Goal: Complete application form

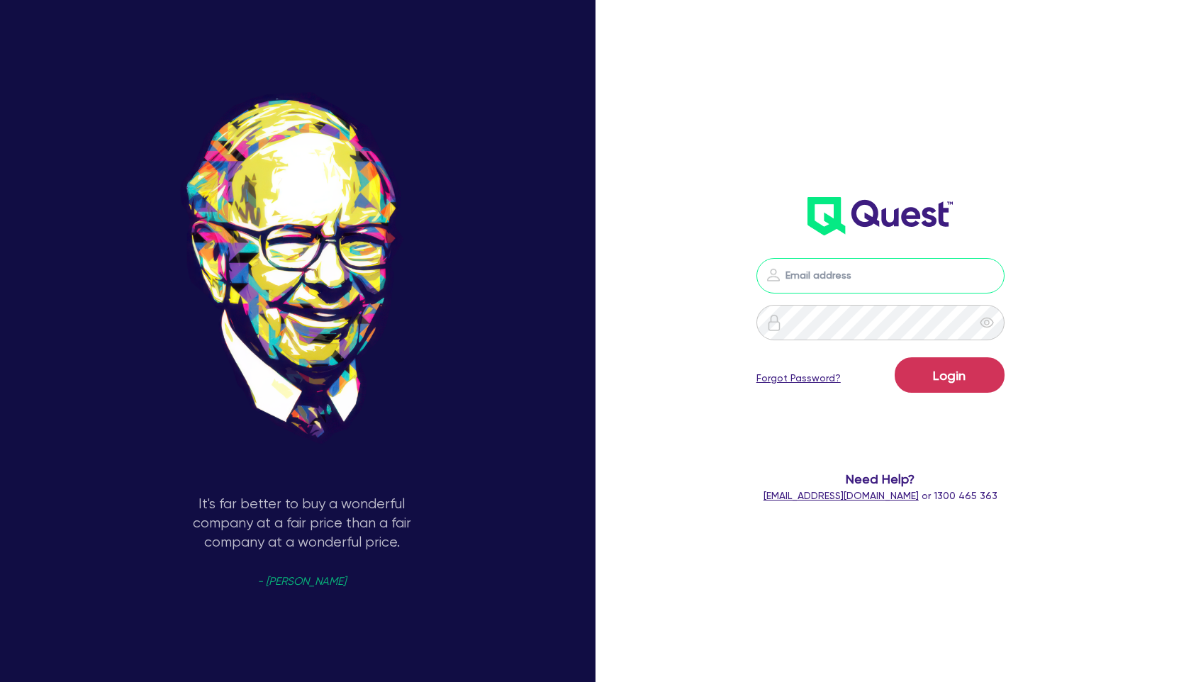
type input "[PERSON_NAME][EMAIL_ADDRESS][PERSON_NAME][DOMAIN_NAME]"
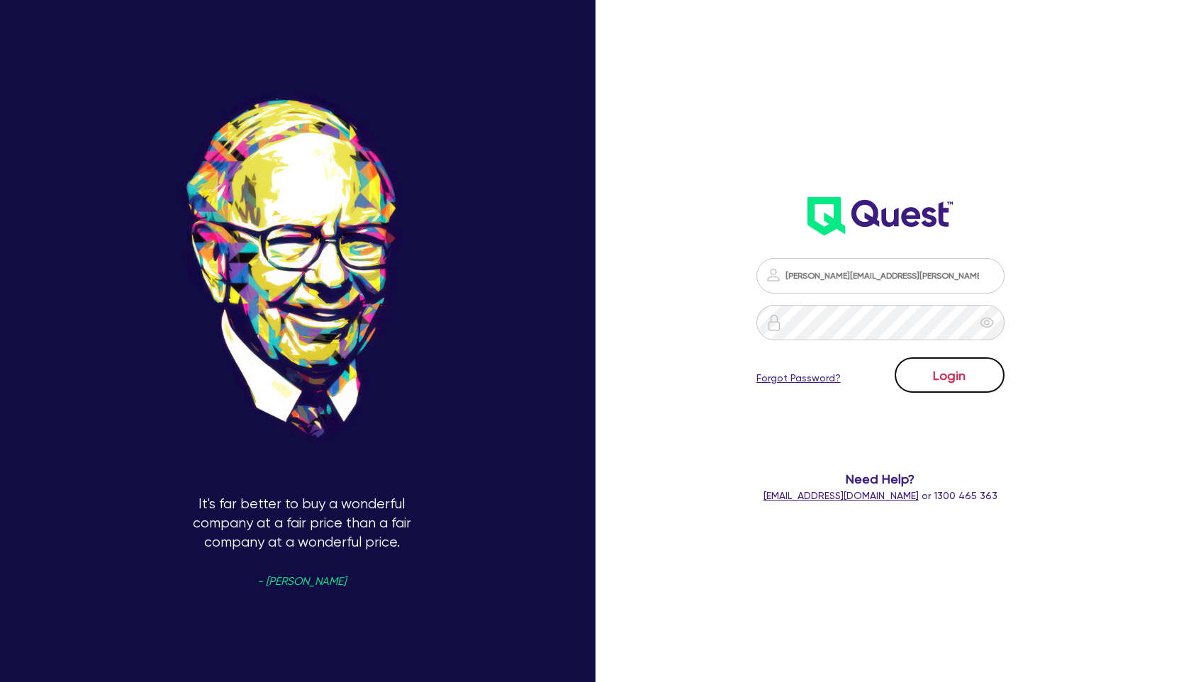
click at [947, 372] on button "Login" at bounding box center [950, 374] width 110 height 35
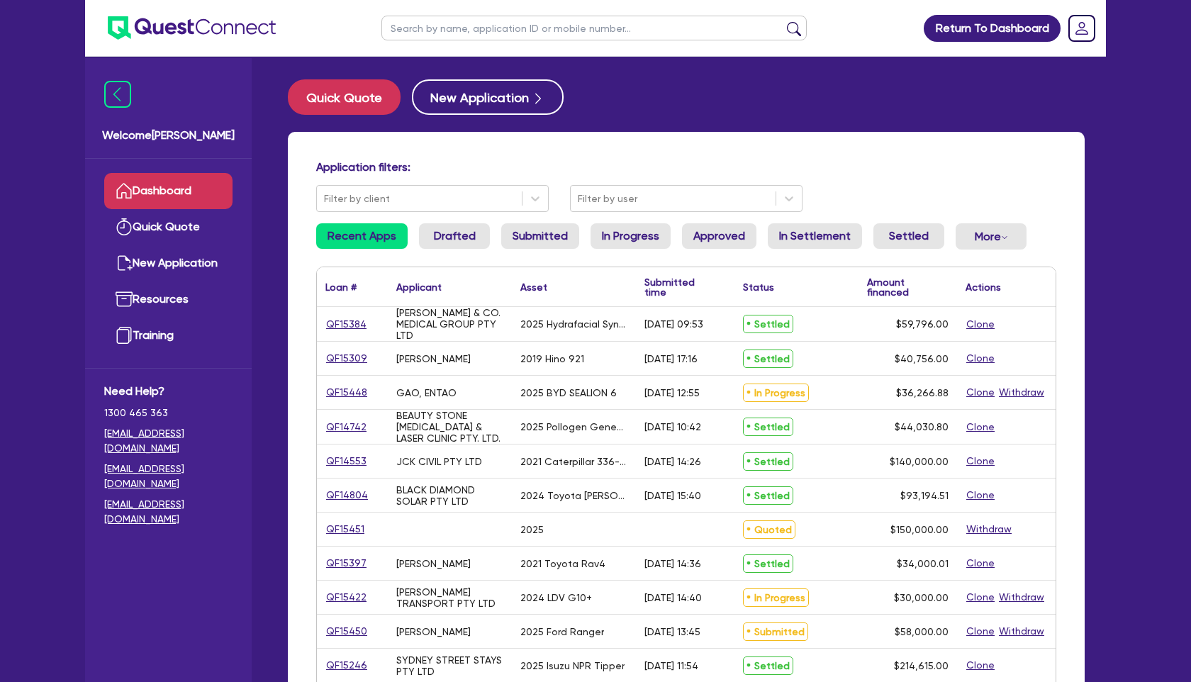
click at [552, 30] on input "text" at bounding box center [594, 28] width 425 height 25
type input "aiyub"
click at [783, 21] on button "submit" at bounding box center [794, 31] width 23 height 20
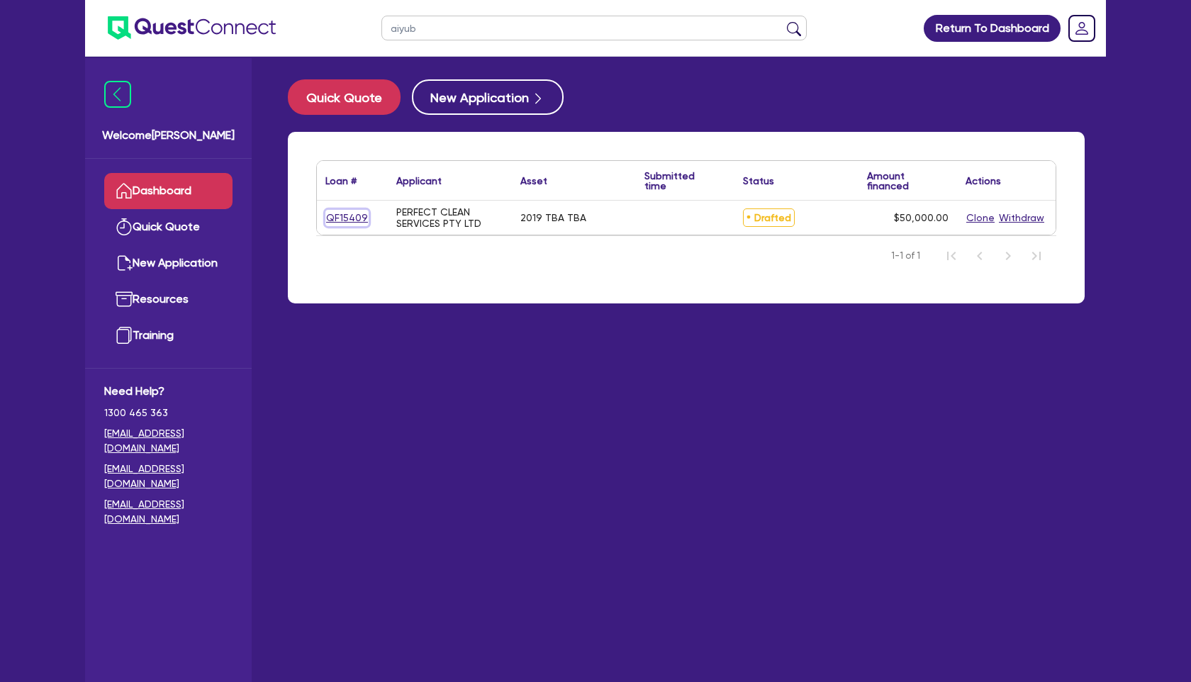
click at [340, 213] on link "QF15409" at bounding box center [346, 218] width 43 height 16
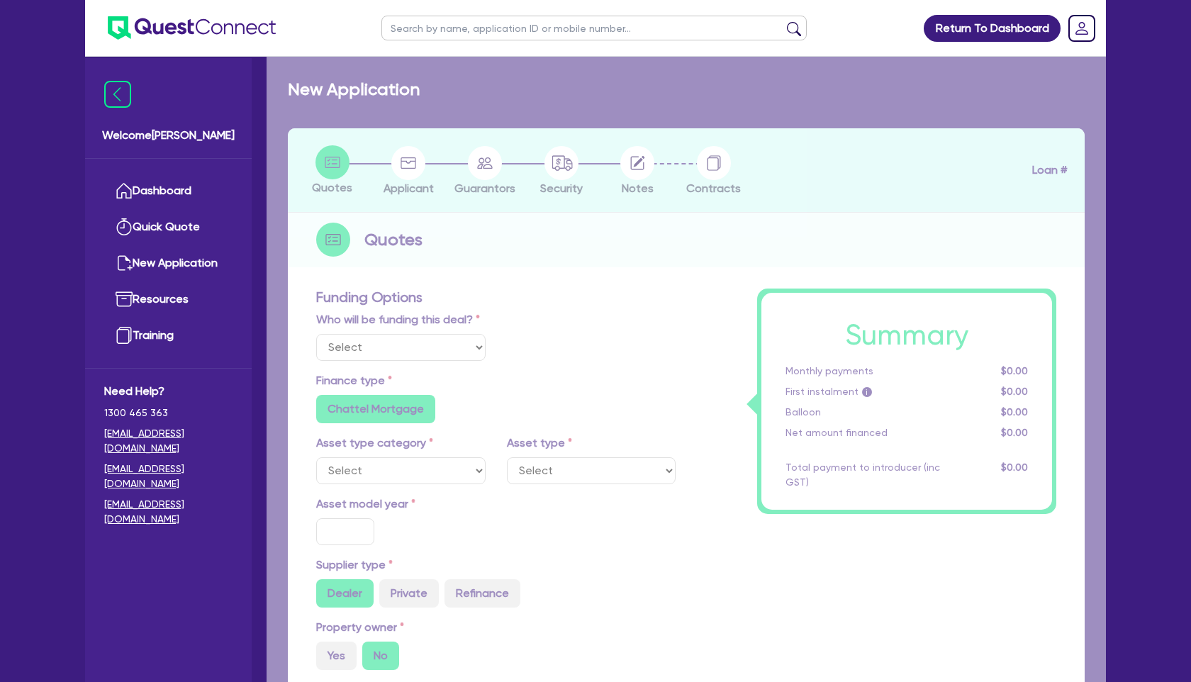
select select "Other"
select select "CARS_AND_LIGHT_TRUCKS"
type input "2019"
radio input "true"
type input "50,000"
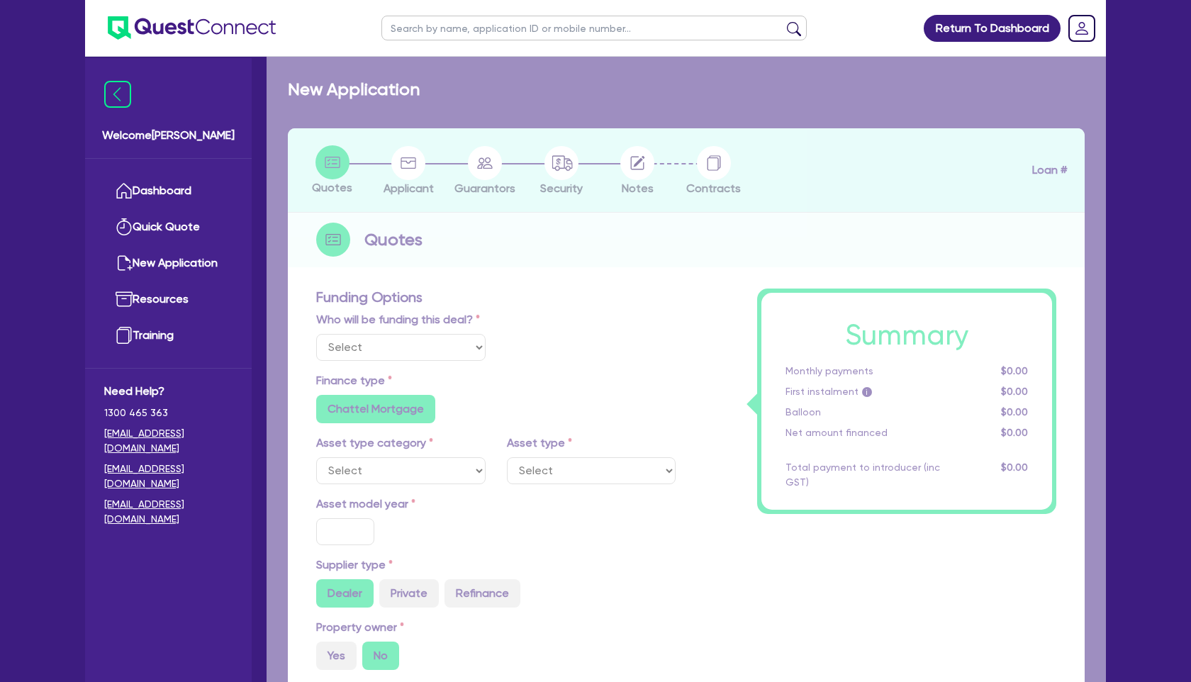
type input "17.95"
radio input "false"
select select "PASSENGER_VEHICLES"
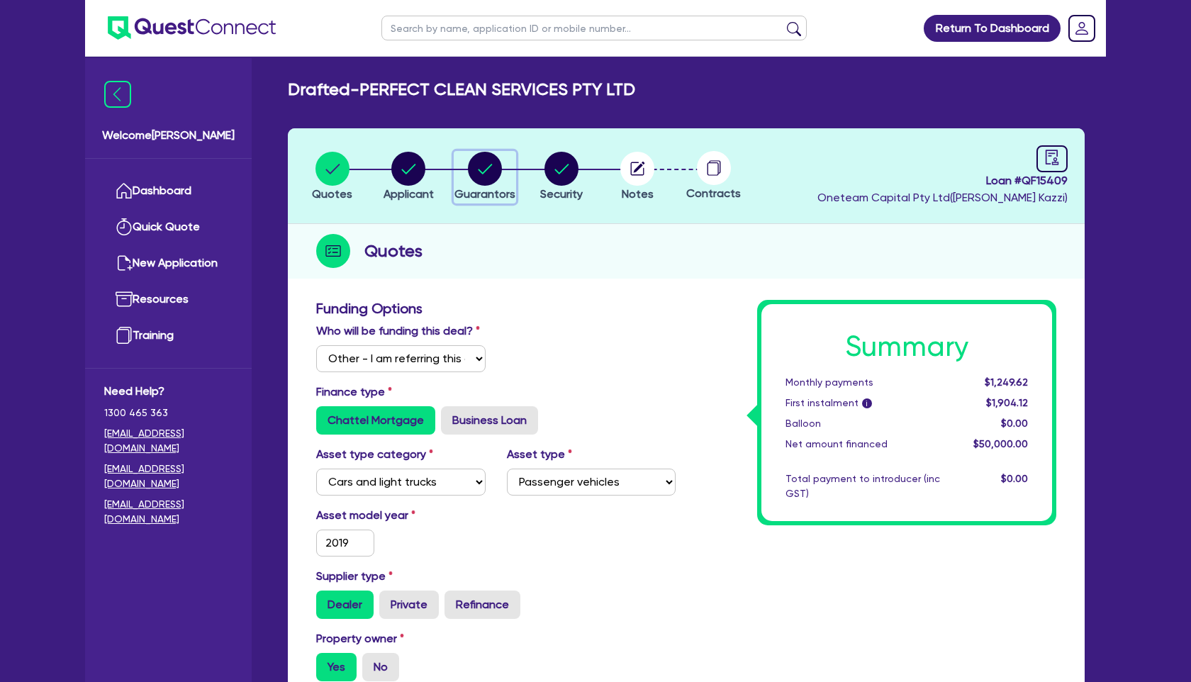
click at [480, 166] on circle "button" at bounding box center [485, 169] width 34 height 34
select select "MR"
select select "QLD"
select select "MARRIED"
select select "PROPERTY"
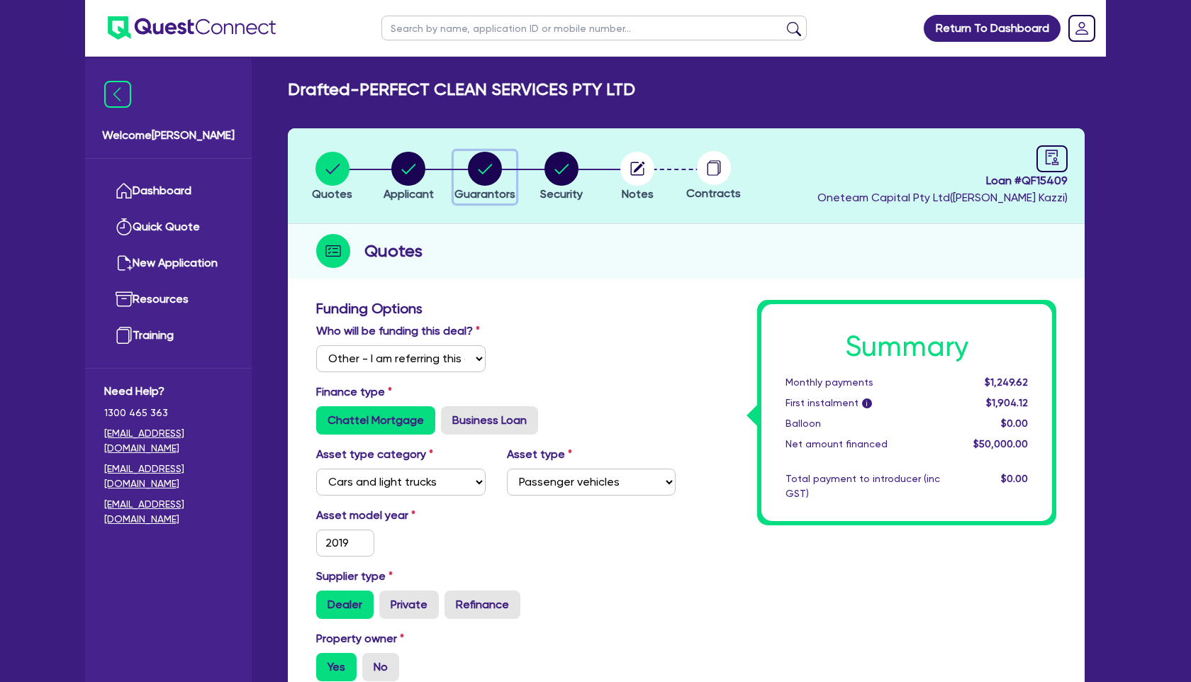
select select "VEHICLE"
select select "MORTGAGE"
select select "VEHICLE_LOAN"
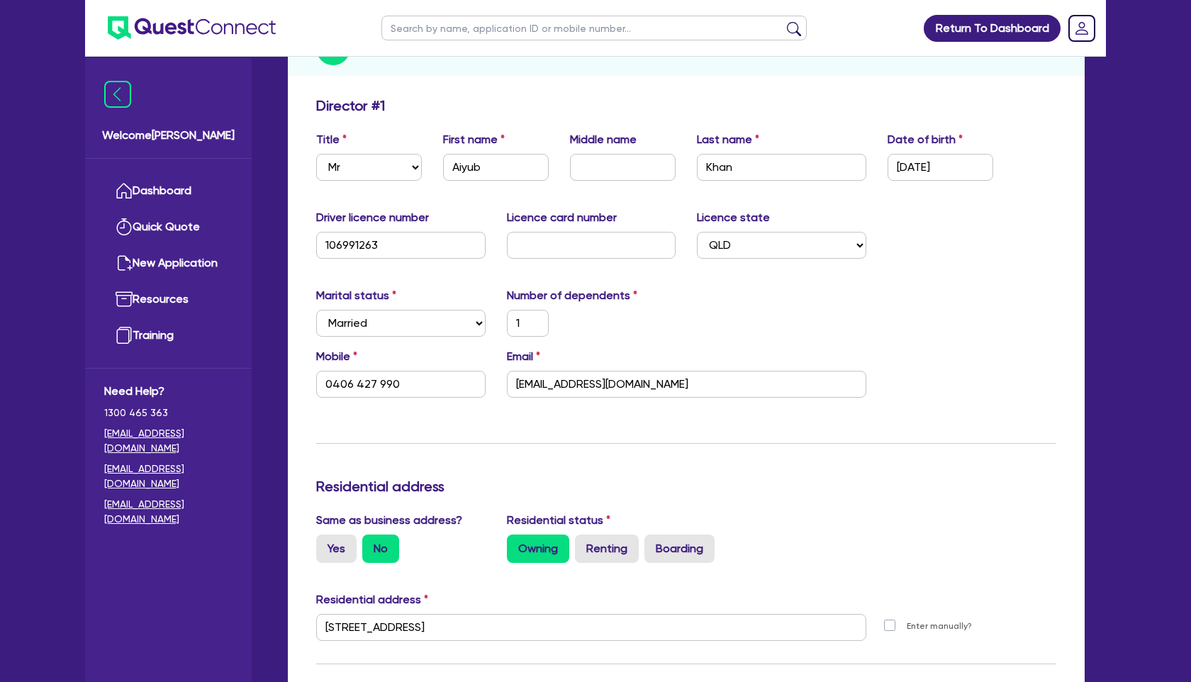
scroll to position [232, 0]
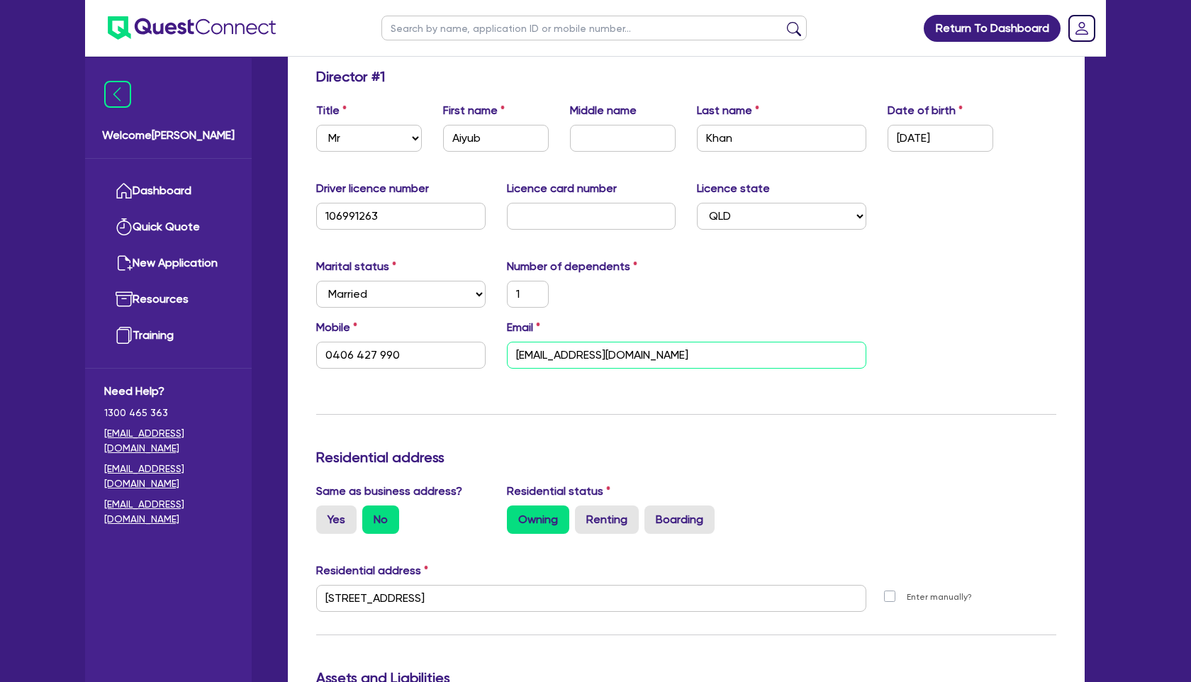
drag, startPoint x: 616, startPoint y: 360, endPoint x: 426, endPoint y: 360, distance: 189.3
click at [426, 360] on div "Mobile [PHONE_NUMBER] Email [EMAIL_ADDRESS][DOMAIN_NAME]" at bounding box center [687, 349] width 762 height 61
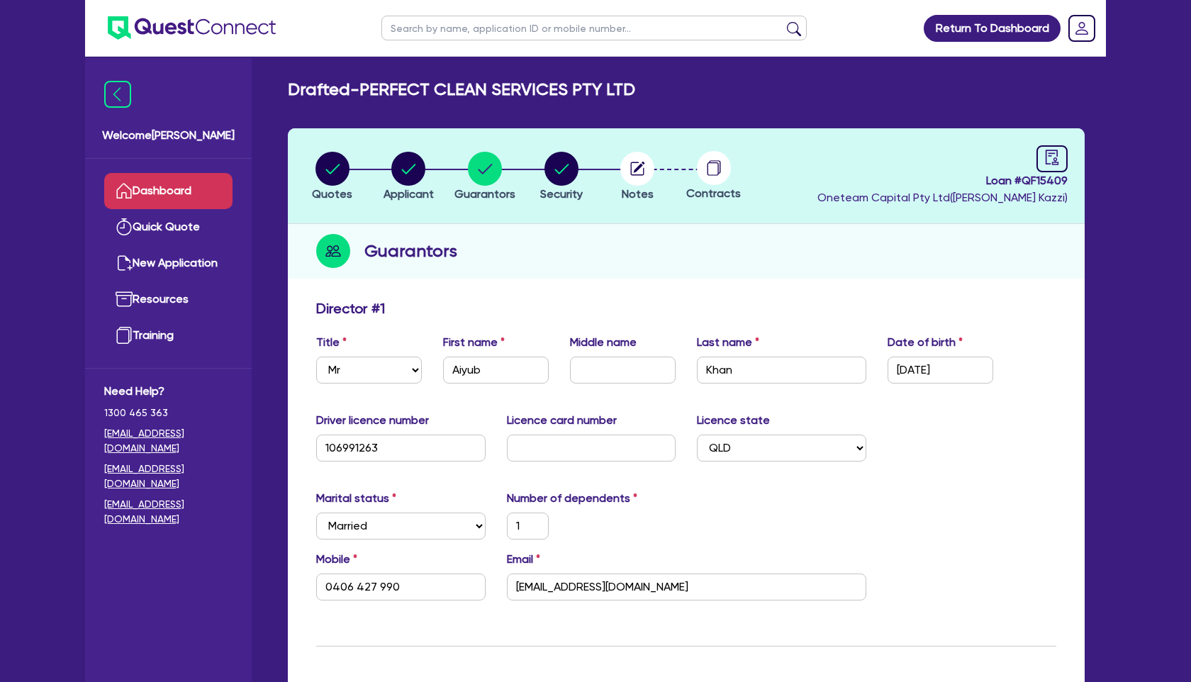
click at [179, 189] on link "Dashboard" at bounding box center [168, 191] width 128 height 36
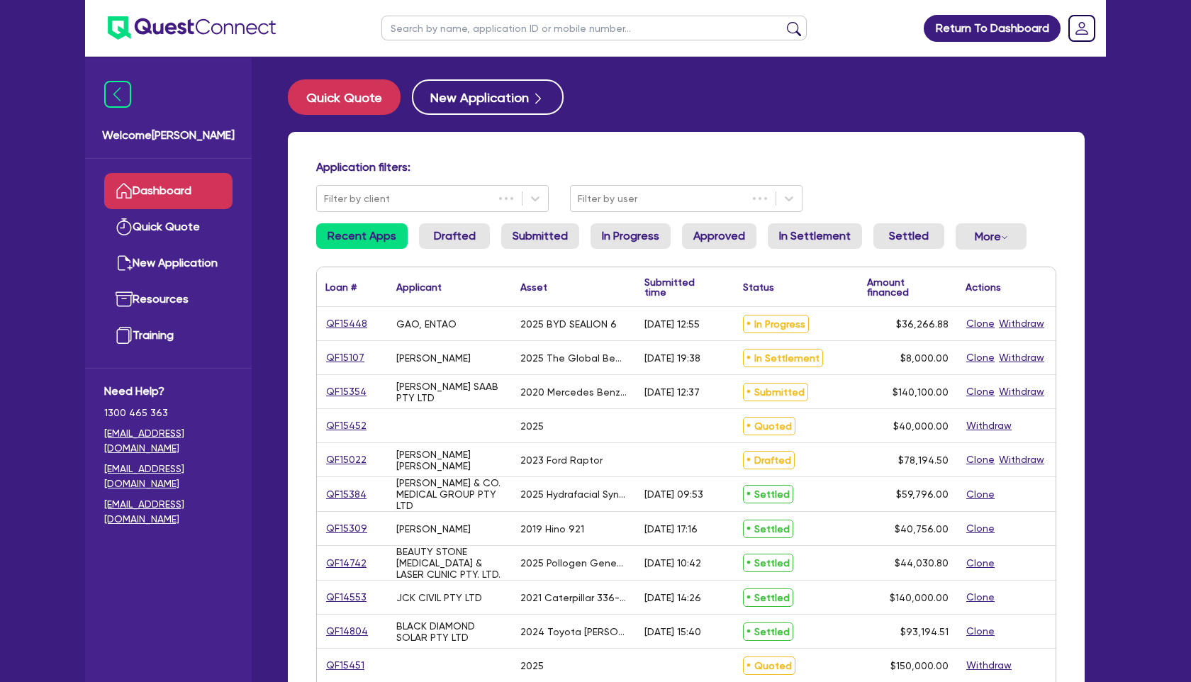
click at [454, 30] on input "text" at bounding box center [594, 28] width 425 height 25
type input "sports"
click at [783, 21] on button "submit" at bounding box center [794, 31] width 23 height 20
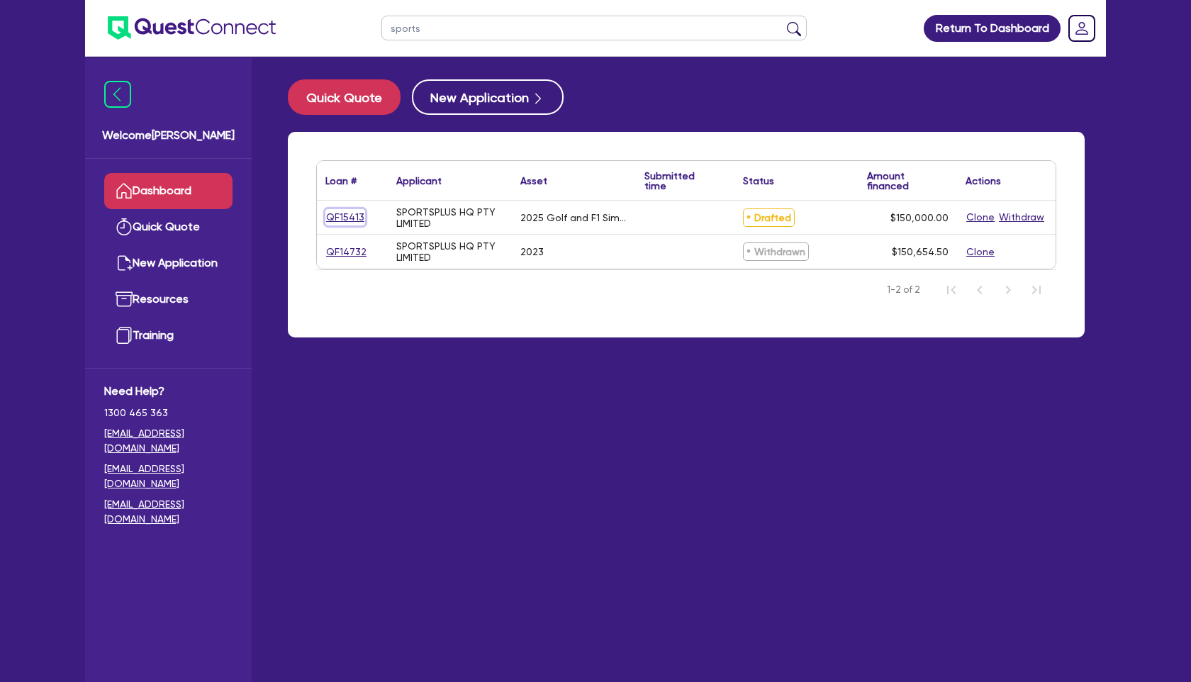
click at [349, 216] on link "QF15413" at bounding box center [345, 217] width 40 height 16
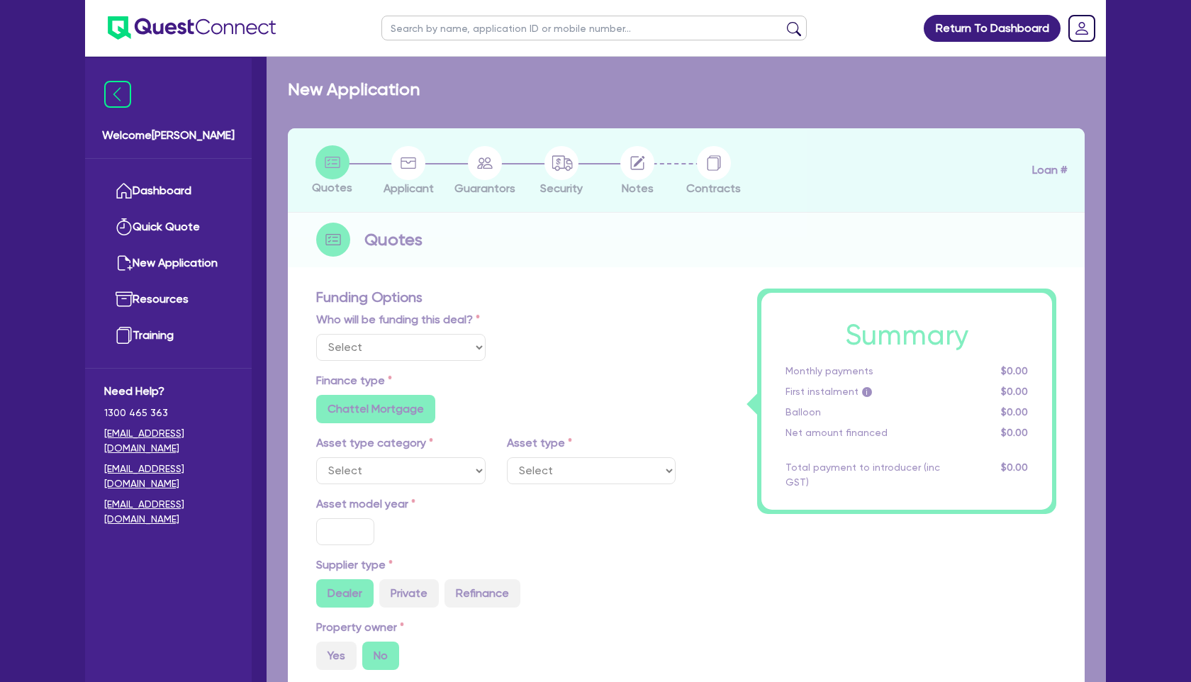
select select "Quest Finance - Own Book"
select select "CARS_AND_LIGHT_TRUCKS"
type input "2025"
type input "150,000"
type input "5"
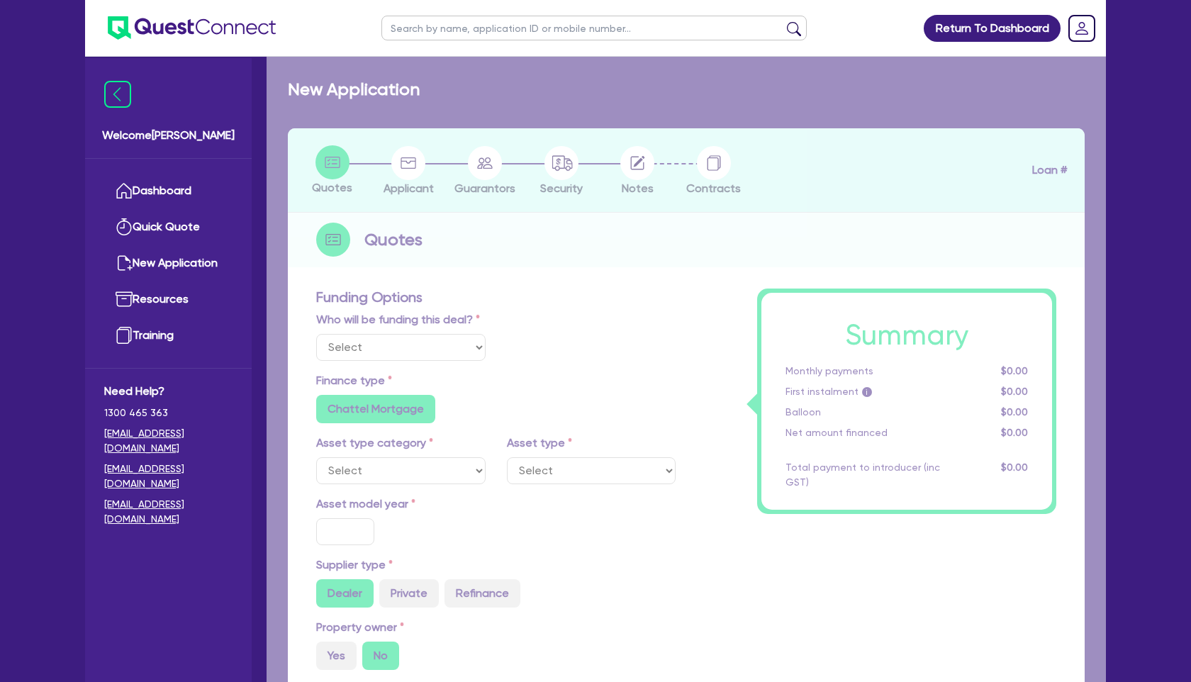
type input "7,500"
type input "17.95"
radio input "false"
select select "PASSENGER_VEHICLES"
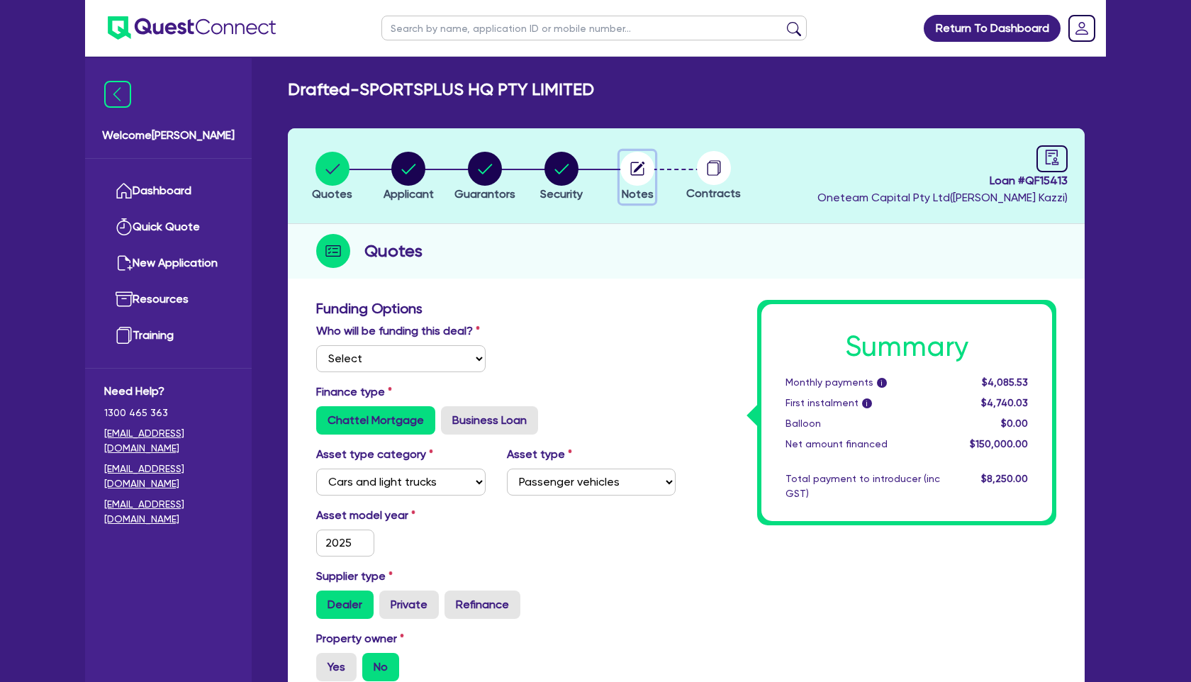
click at [643, 169] on icon "button" at bounding box center [637, 168] width 13 height 13
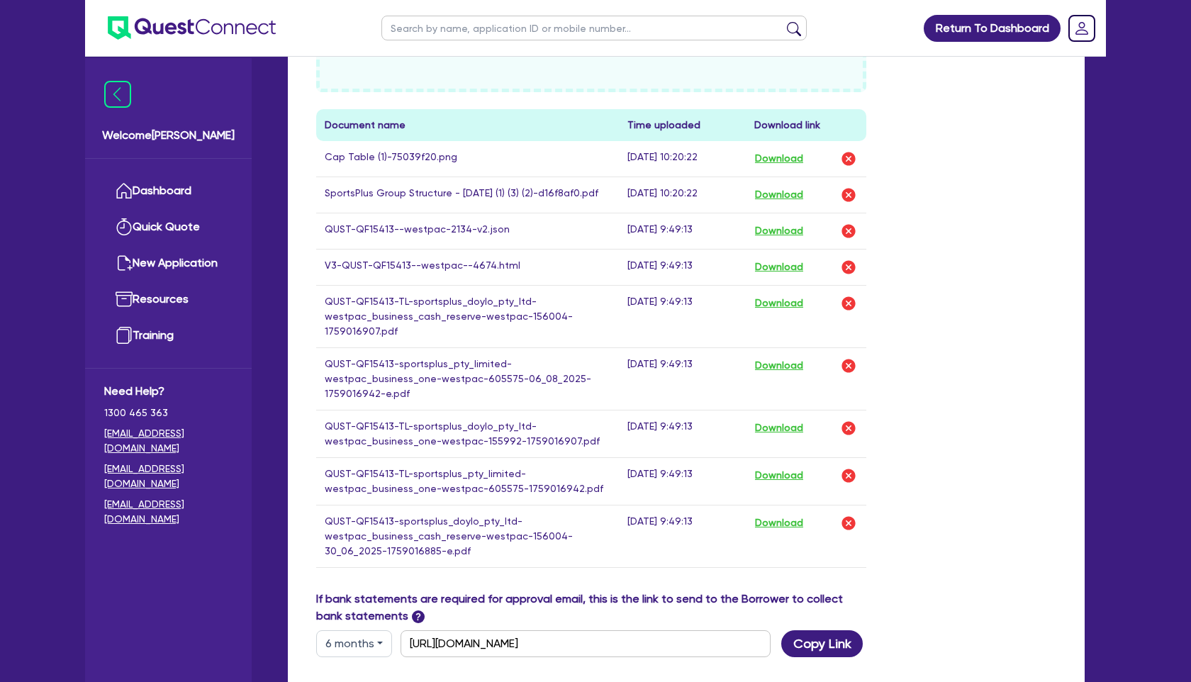
scroll to position [630, 0]
click at [775, 276] on button "Download" at bounding box center [780, 266] width 50 height 18
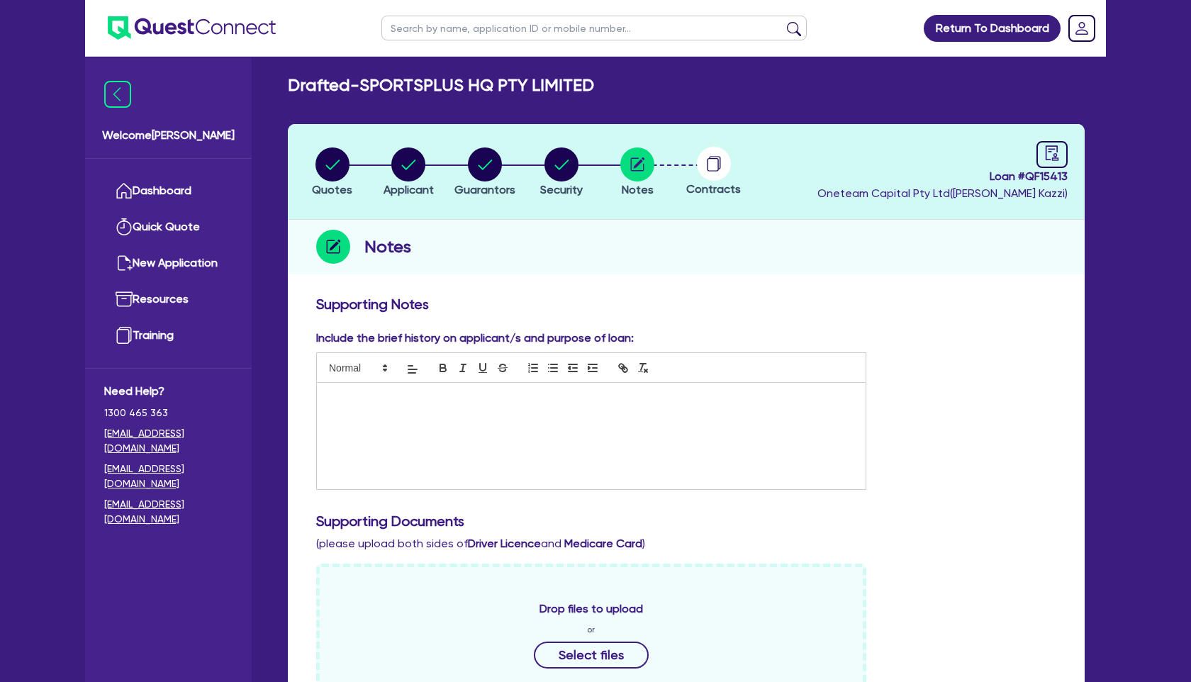
scroll to position [0, 0]
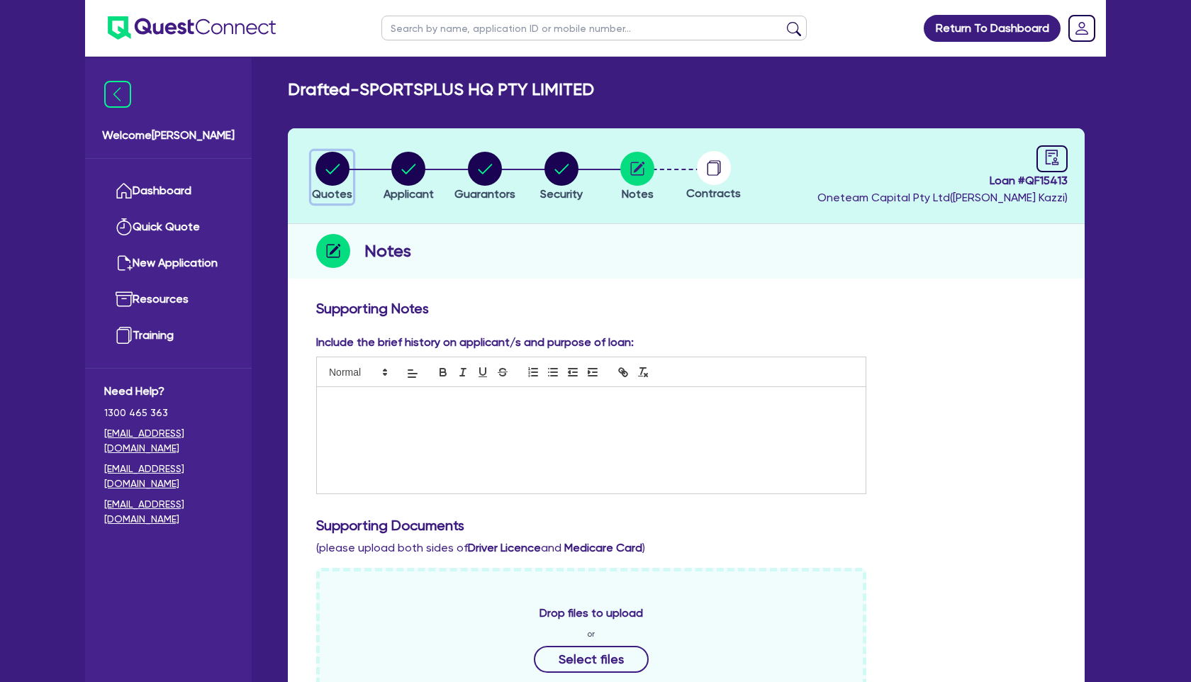
click at [329, 165] on circle "button" at bounding box center [333, 169] width 34 height 34
select select "Quest Finance - Own Book"
select select "CARS_AND_LIGHT_TRUCKS"
select select "PASSENGER_VEHICLES"
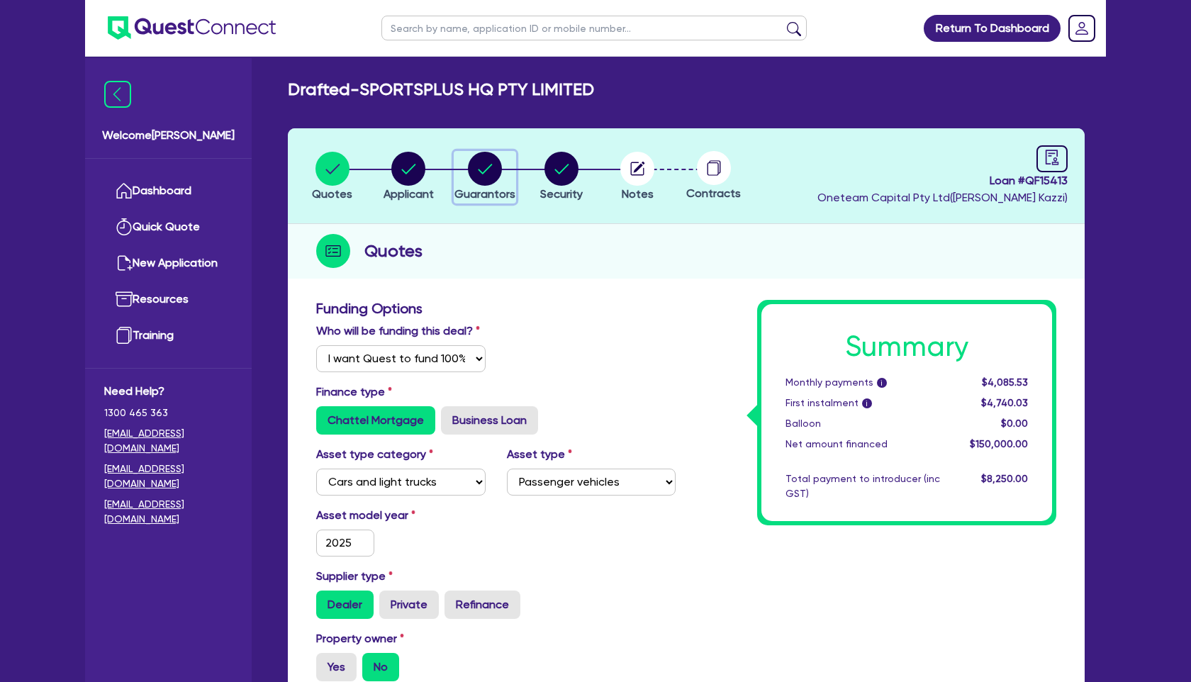
click at [494, 167] on circle "button" at bounding box center [485, 169] width 34 height 34
select select "MR"
select select "[GEOGRAPHIC_DATA]"
select select "DE_FACTO"
select select "MR"
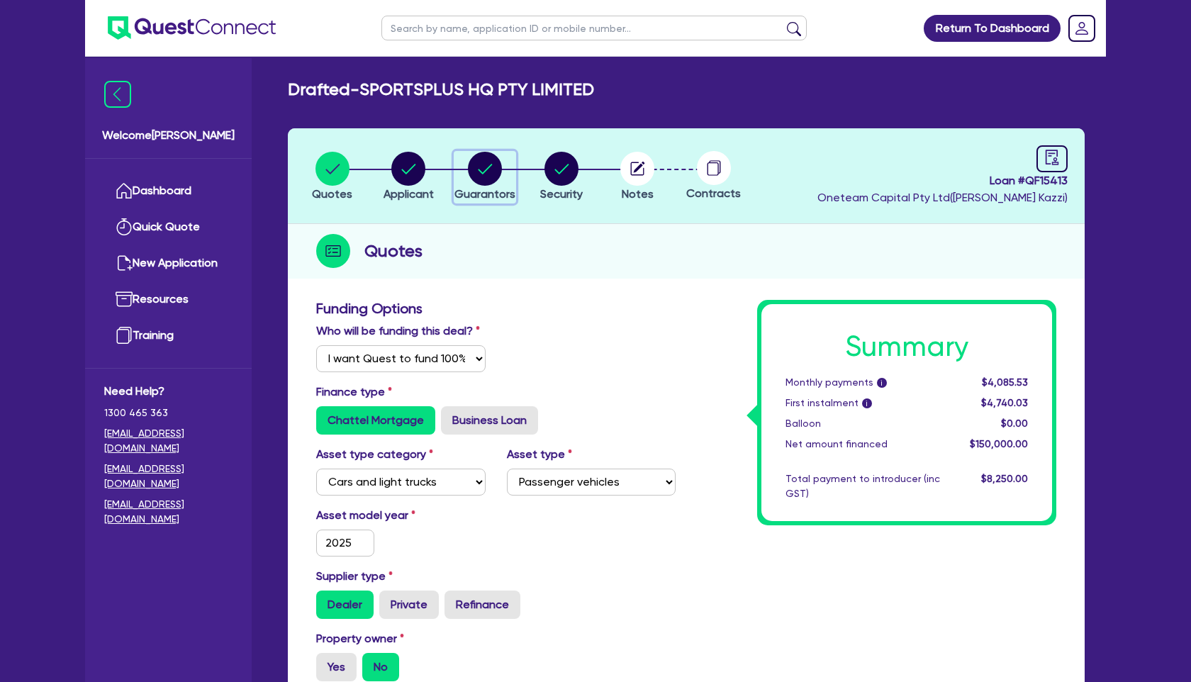
select select "[GEOGRAPHIC_DATA]"
select select "DE_FACTO"
select select "[GEOGRAPHIC_DATA]"
select select "PROPERTY"
select select "INVESTMENT_PROPERTY"
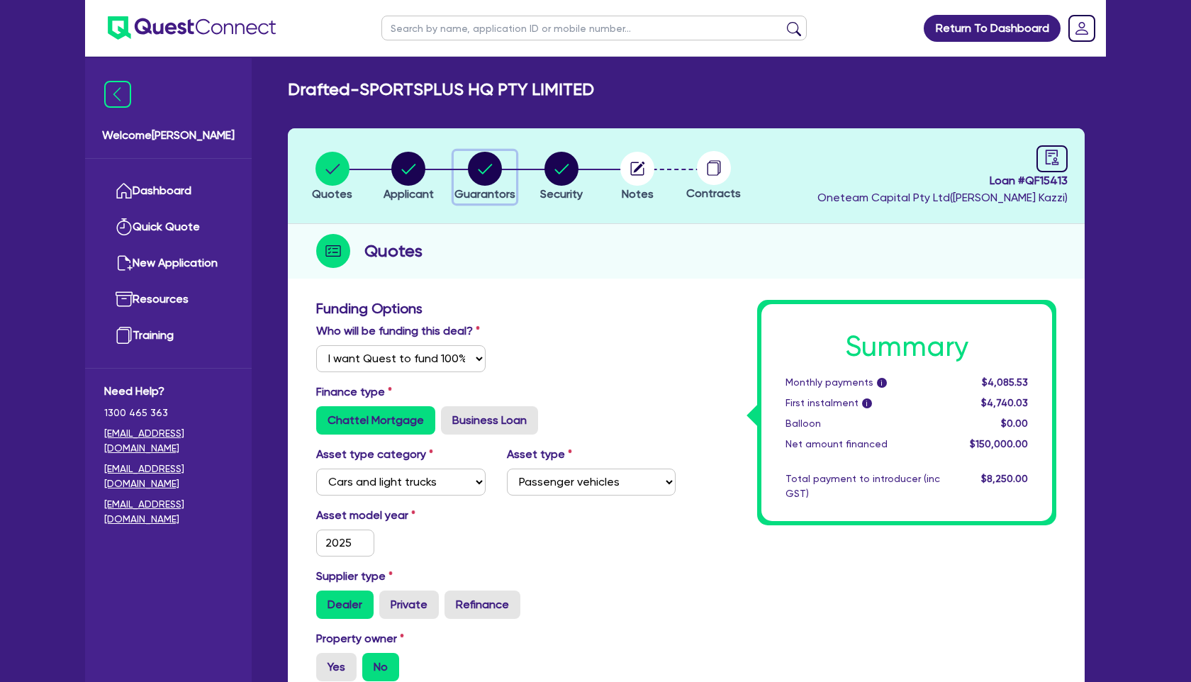
select select "INVESTMENT_PROPERTY"
select select "CASH"
select select "MORTGAGE"
select select "INVESTMENT_PROPERTY_LOAN"
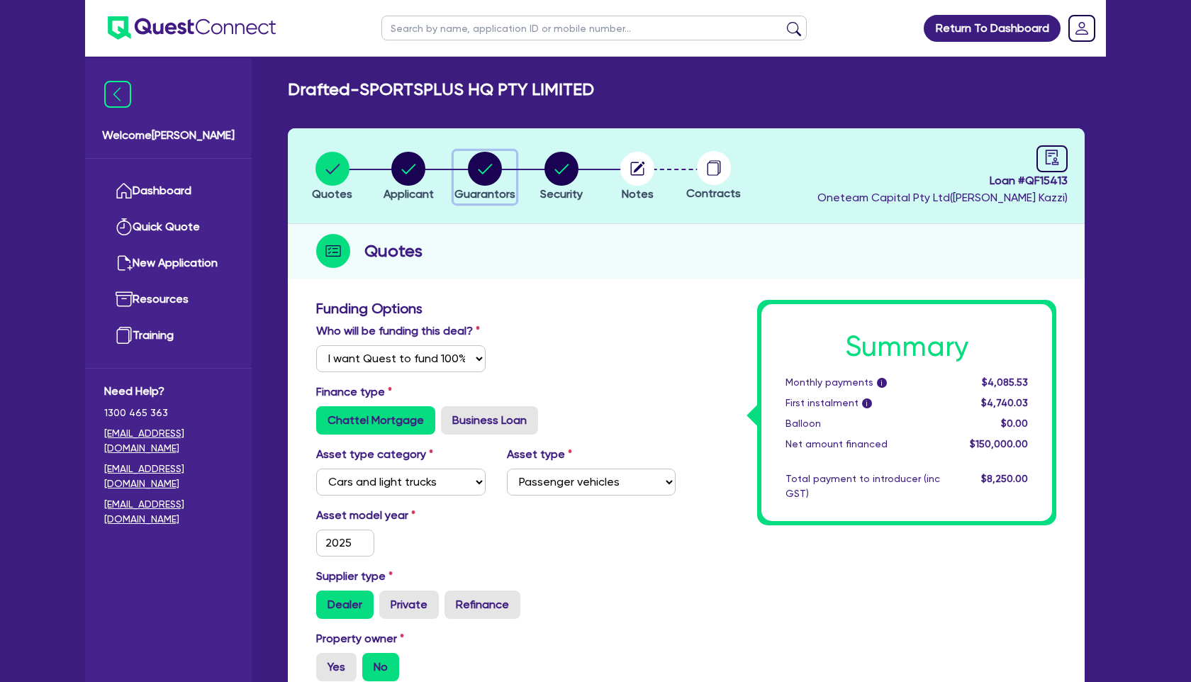
select select "CREDIT_CARD"
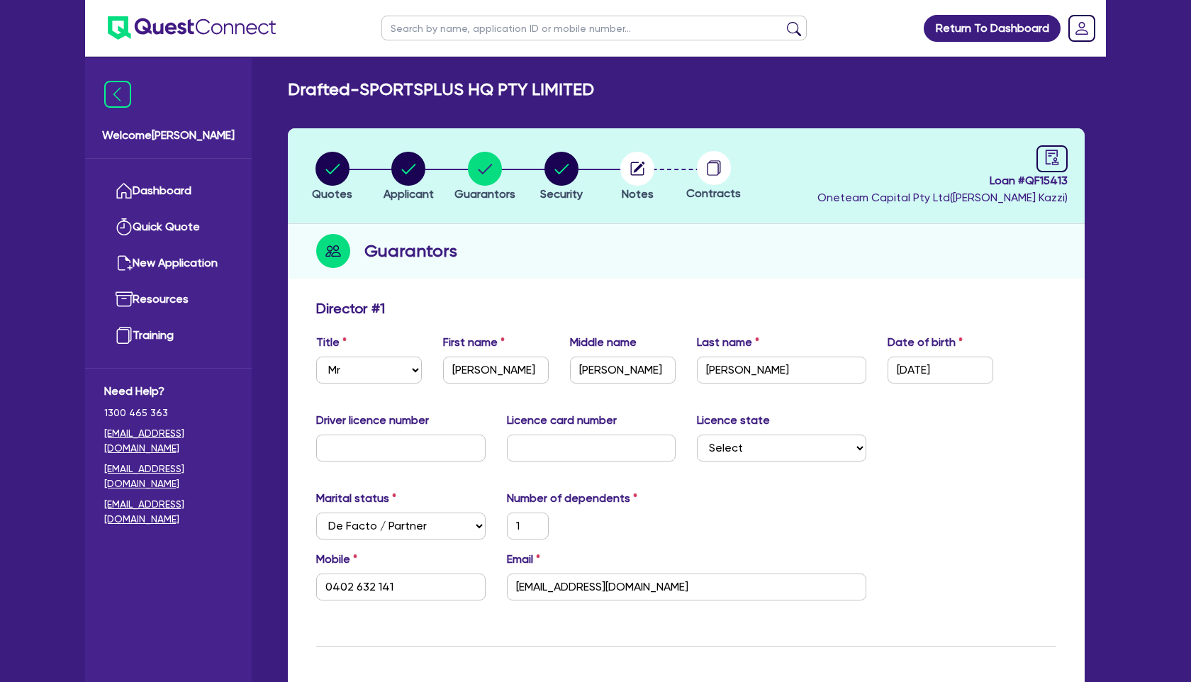
click at [173, 192] on link "Dashboard" at bounding box center [168, 191] width 128 height 36
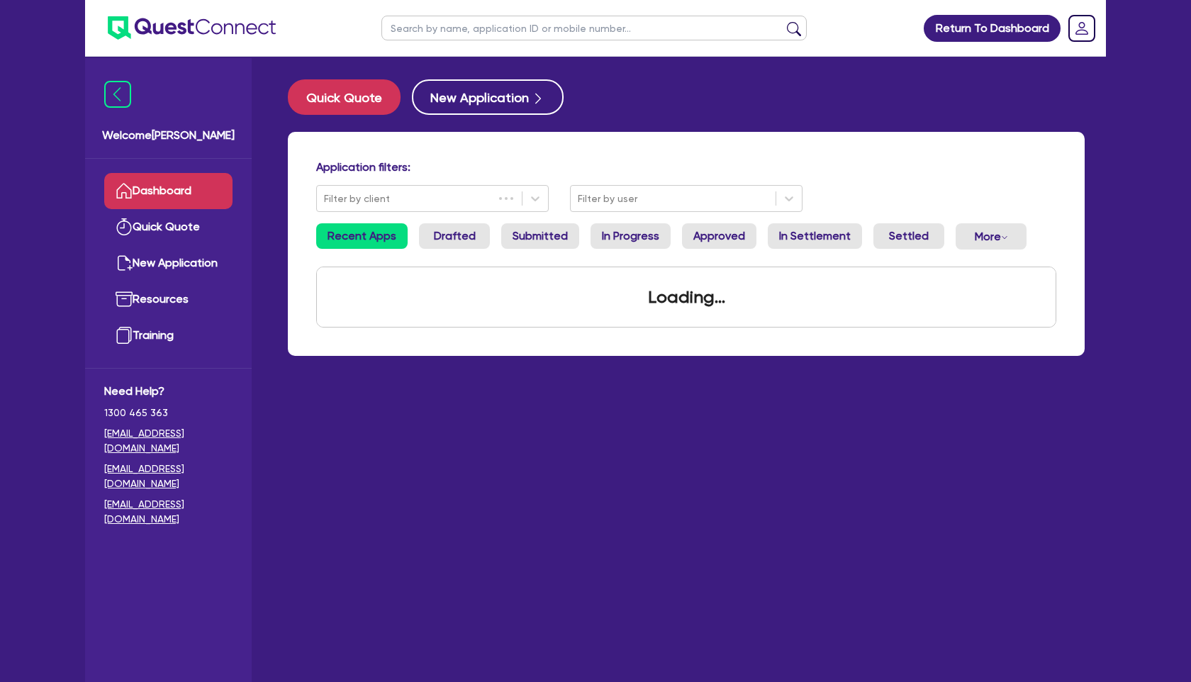
click at [441, 33] on input "text" at bounding box center [594, 28] width 425 height 25
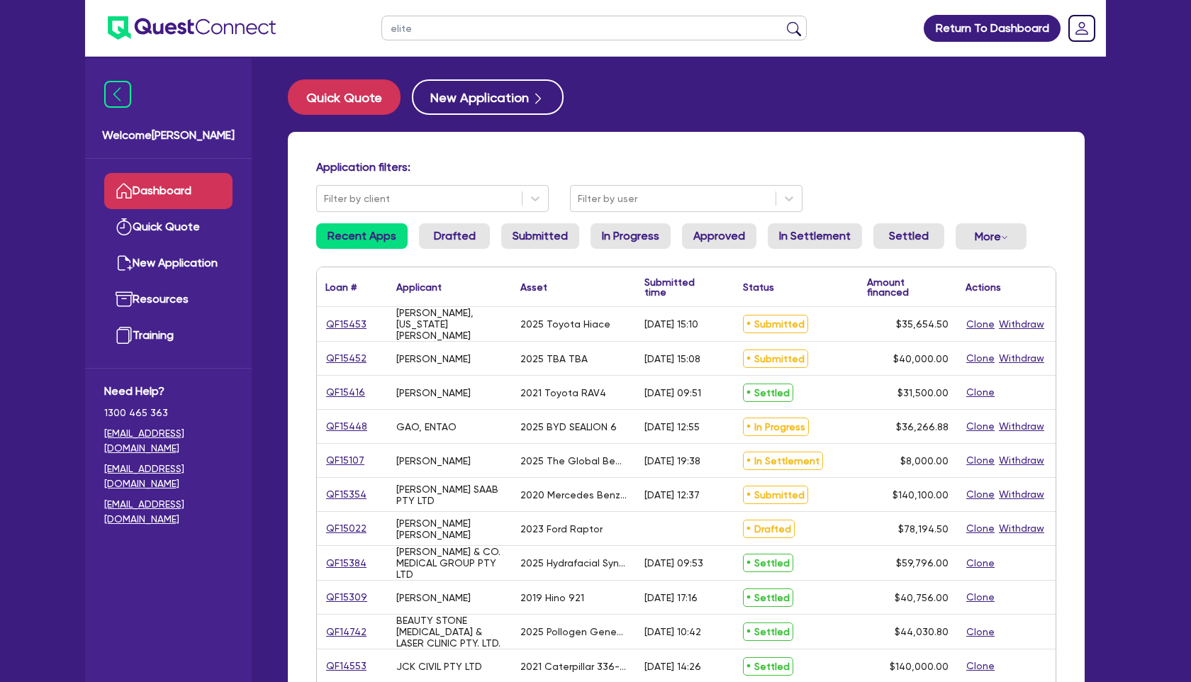
type input "elite"
click at [783, 21] on button "submit" at bounding box center [794, 31] width 23 height 20
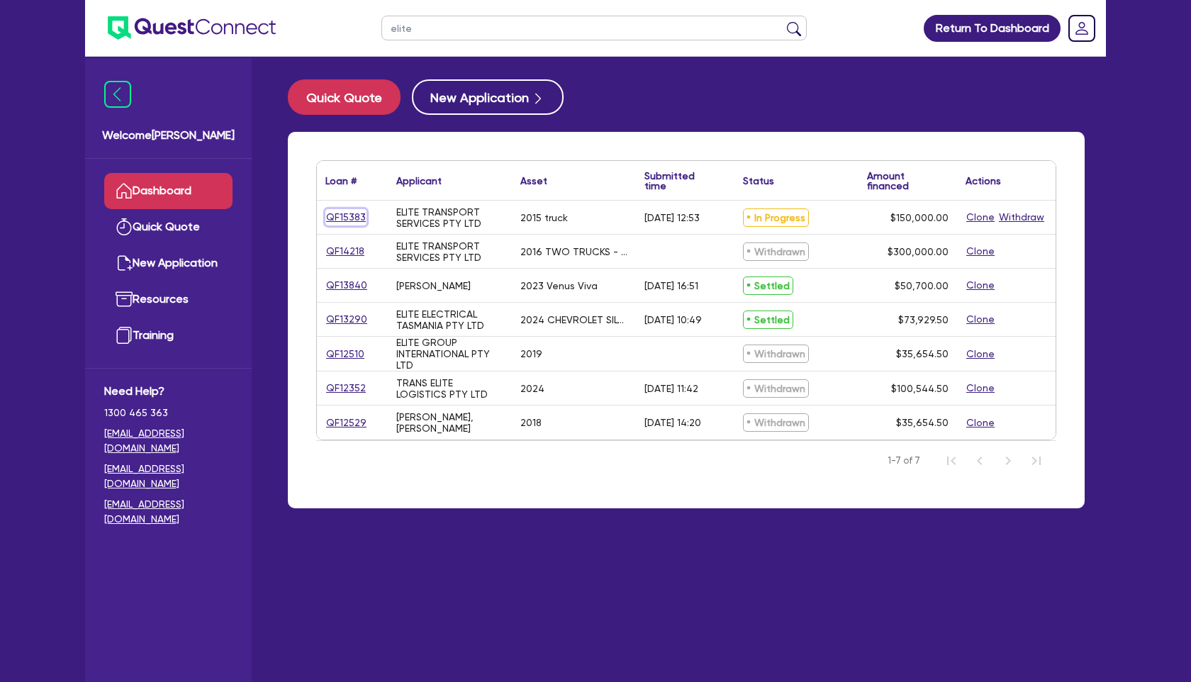
click at [348, 211] on link "QF15383" at bounding box center [345, 217] width 41 height 16
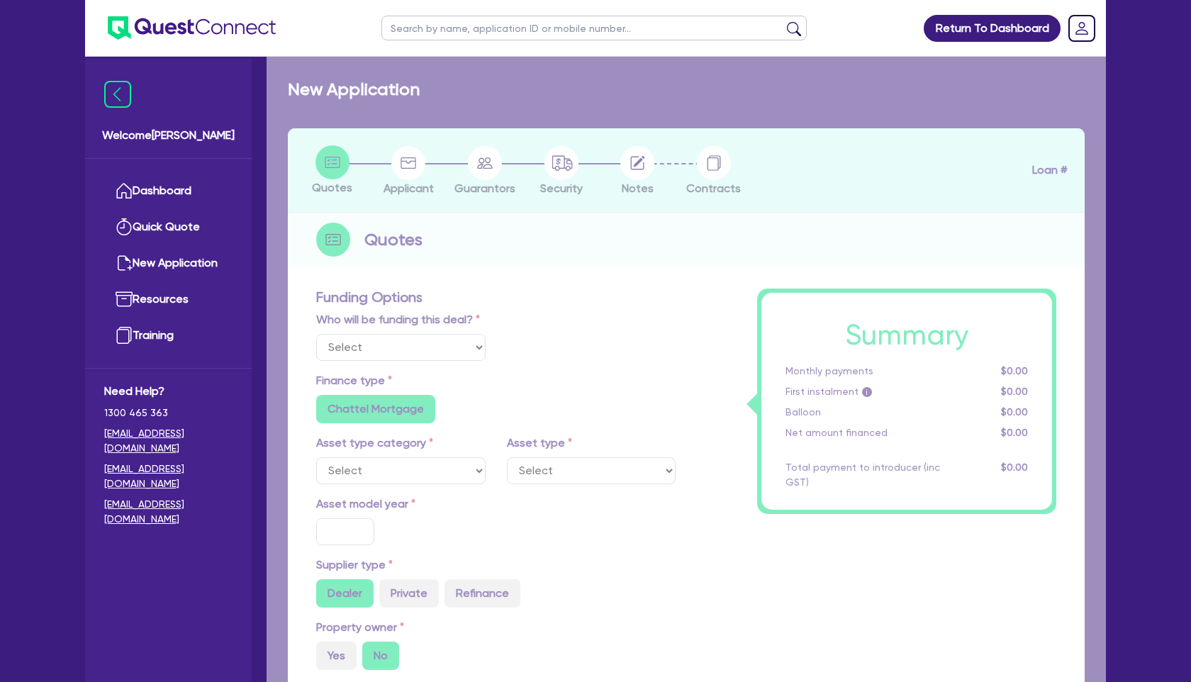
select select "Quest Finance - Own Book"
select select "PRIMARY_ASSETS"
type input "2015"
radio input "false"
radio input "true"
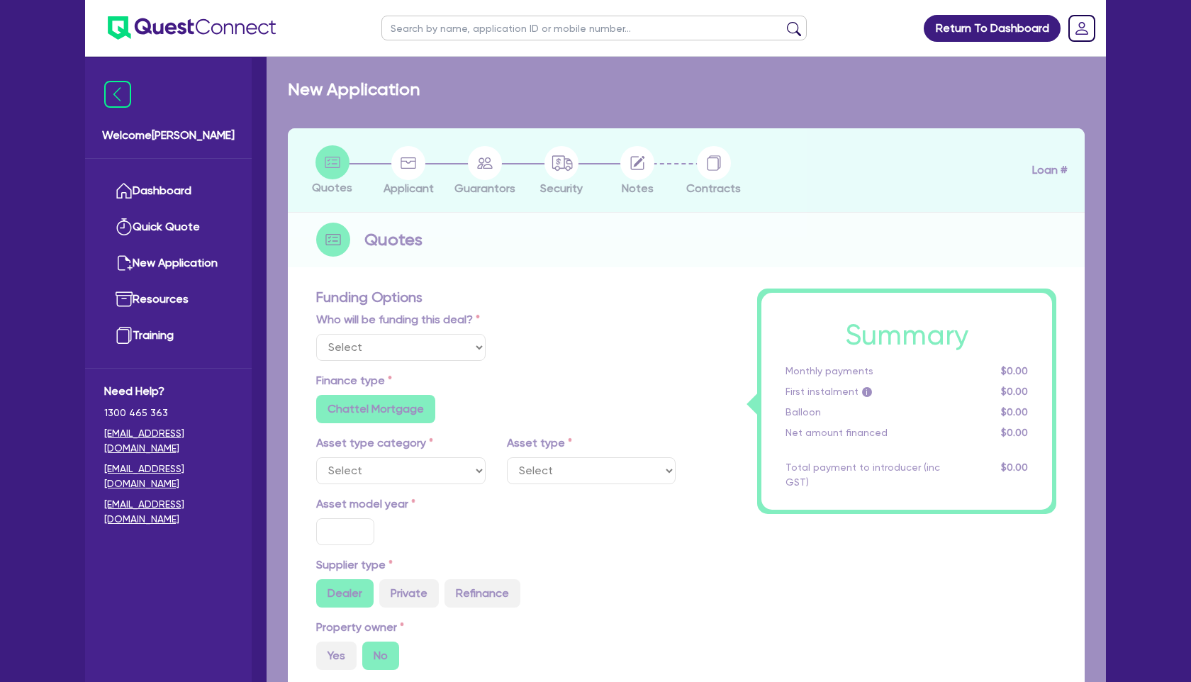
radio input "true"
type input "150,000"
type input "30"
type input "45,000"
type input "3"
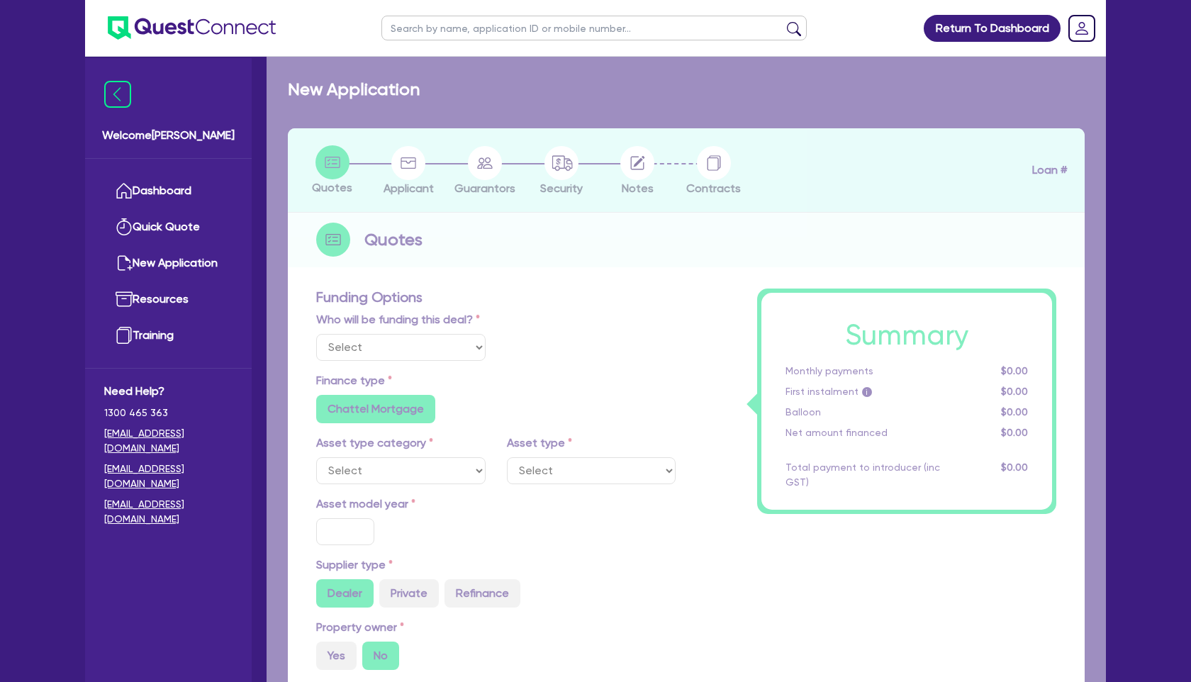
type input "4,500"
type input "17.95"
radio input "false"
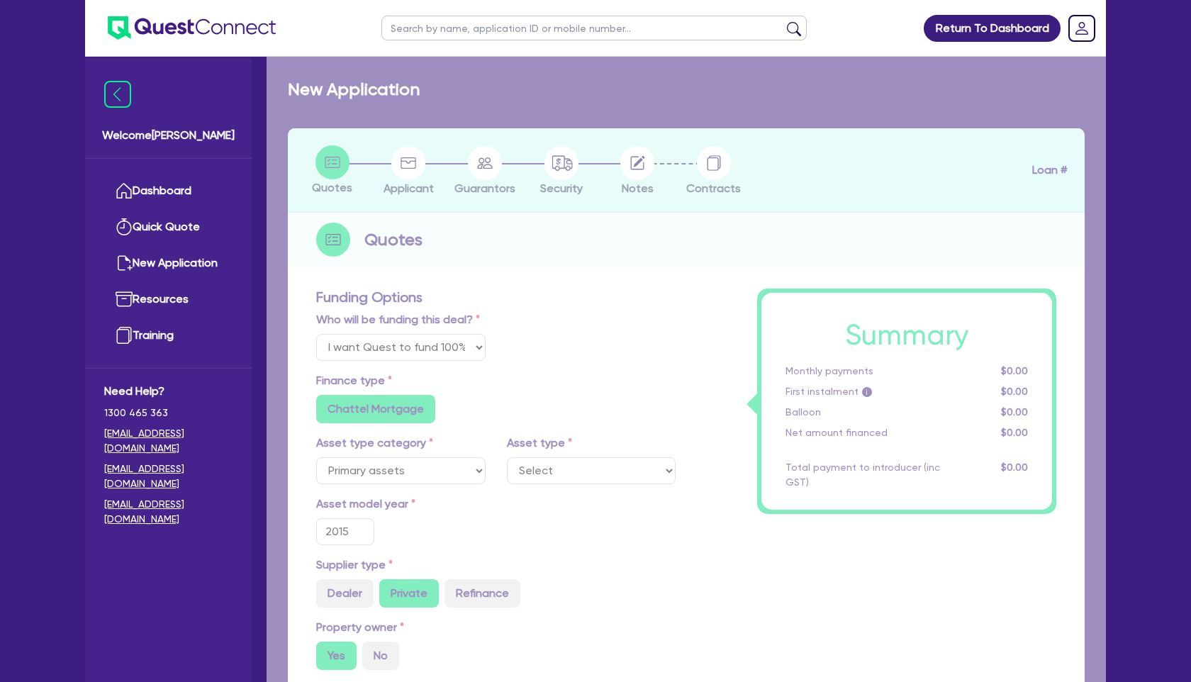
select select "HEAVY_TRUCKS"
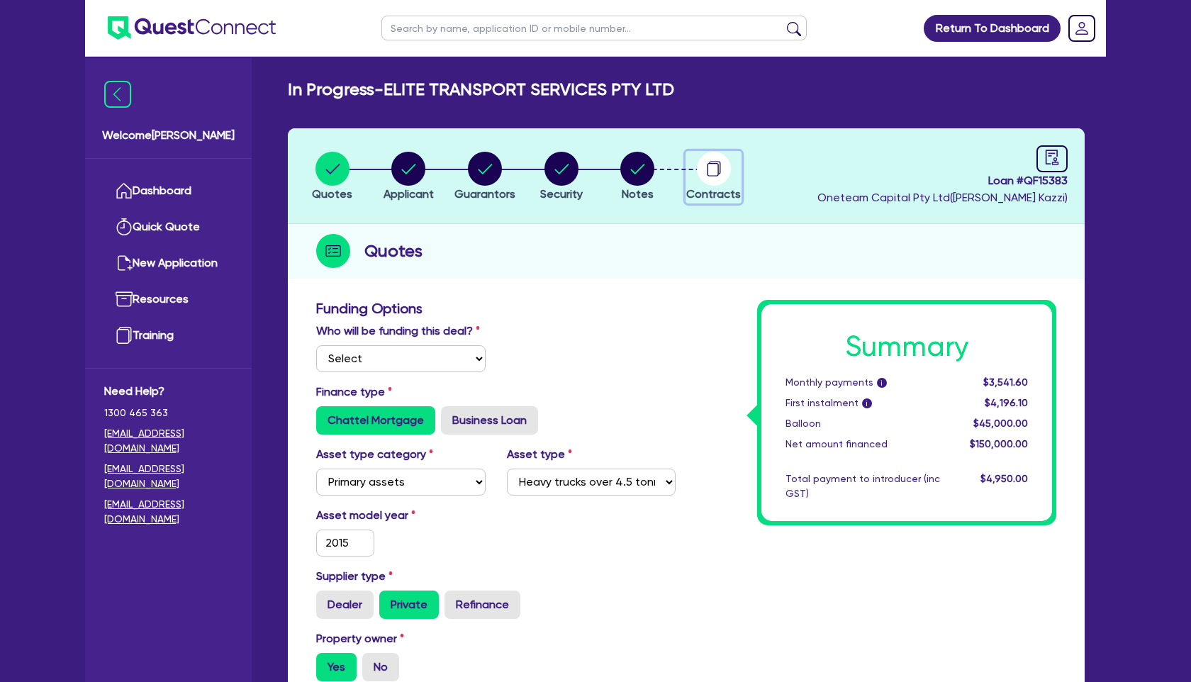
click at [710, 165] on circle "button" at bounding box center [714, 169] width 34 height 34
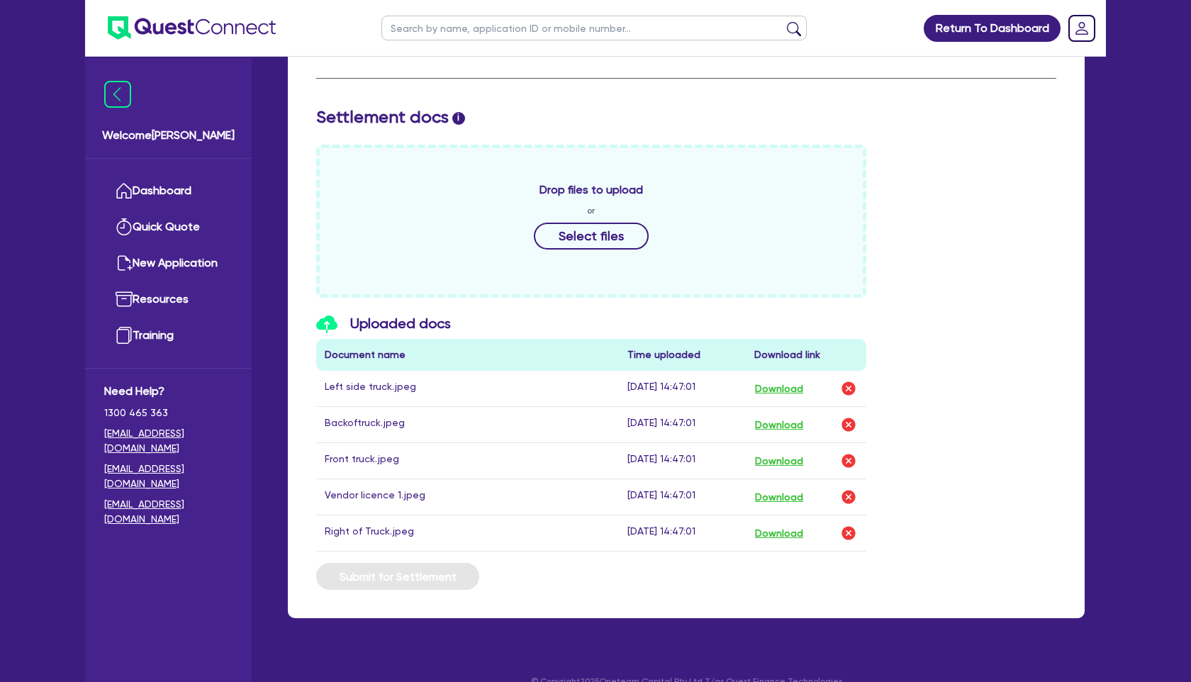
scroll to position [567, 0]
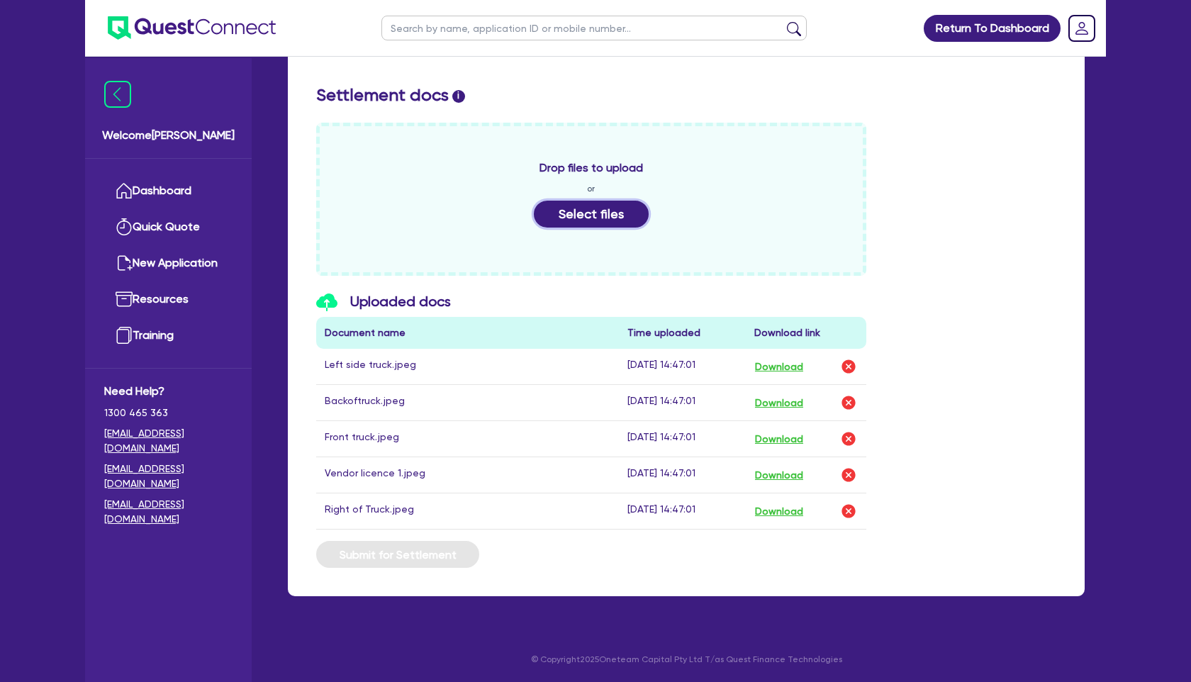
click at [578, 221] on button "Select files" at bounding box center [591, 214] width 115 height 27
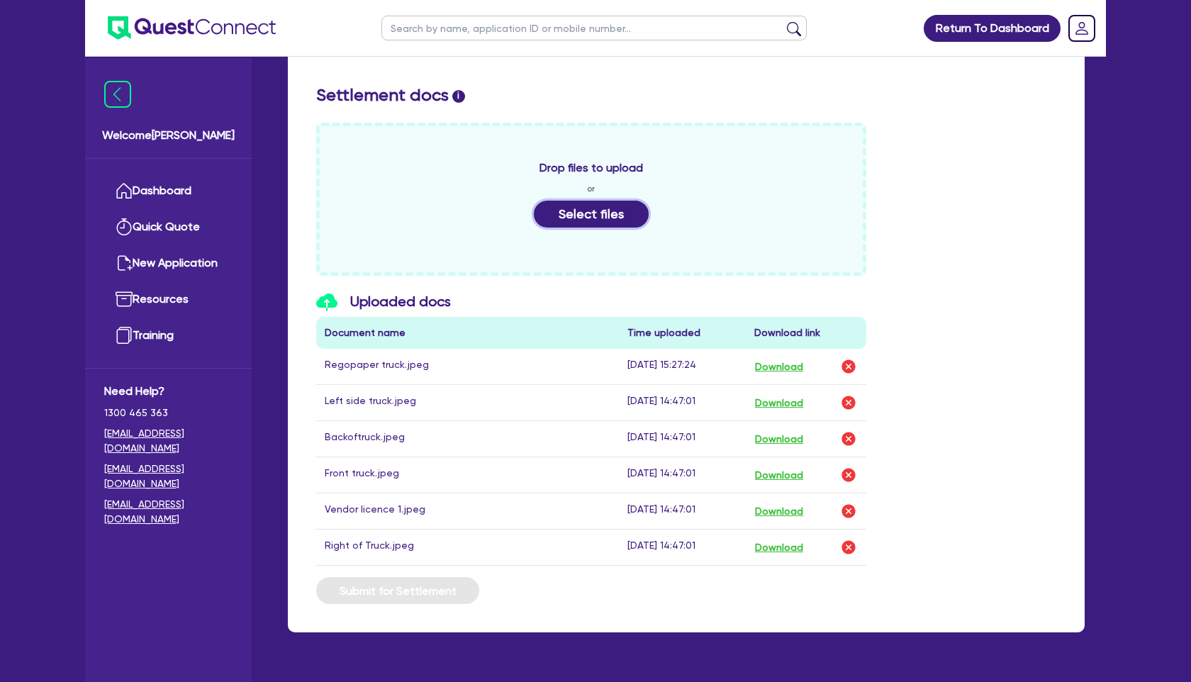
click at [628, 216] on button "Select files" at bounding box center [591, 214] width 115 height 27
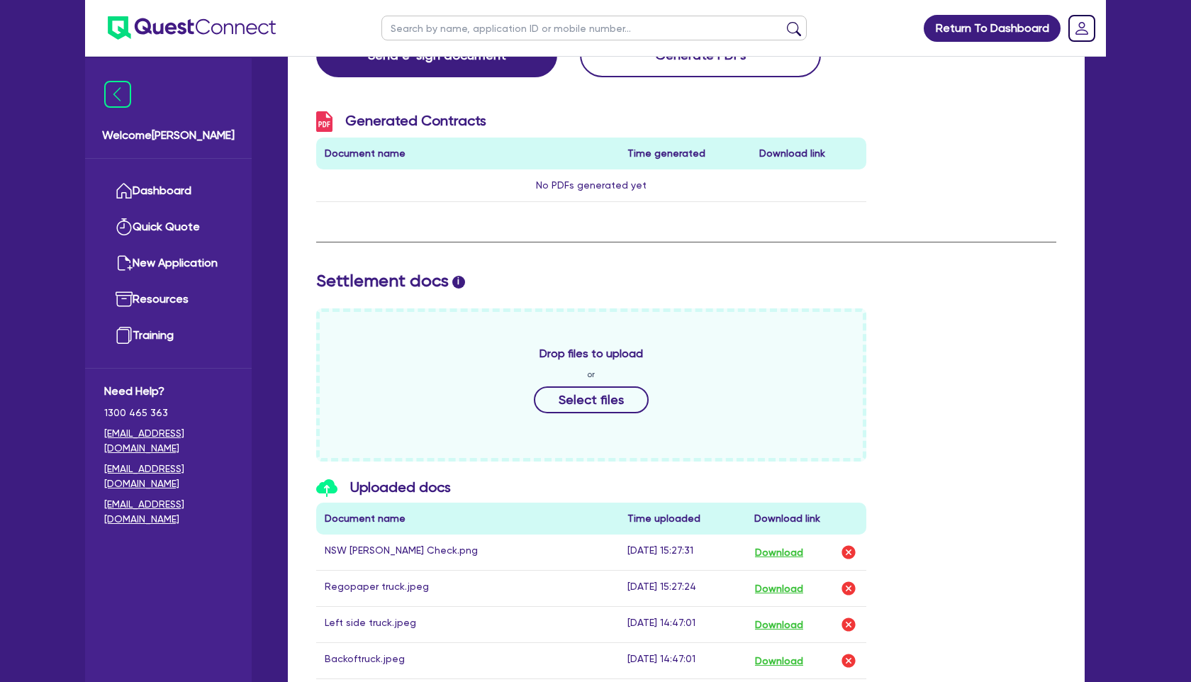
scroll to position [639, 0]
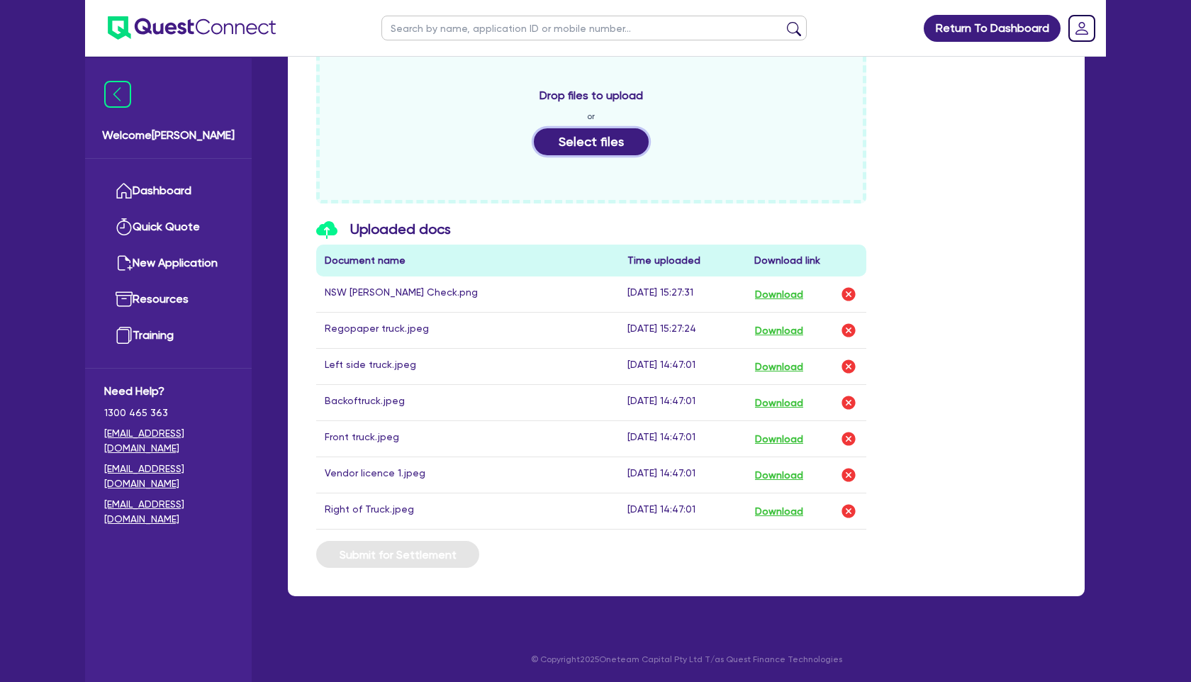
click at [583, 140] on button "Select files" at bounding box center [591, 141] width 115 height 27
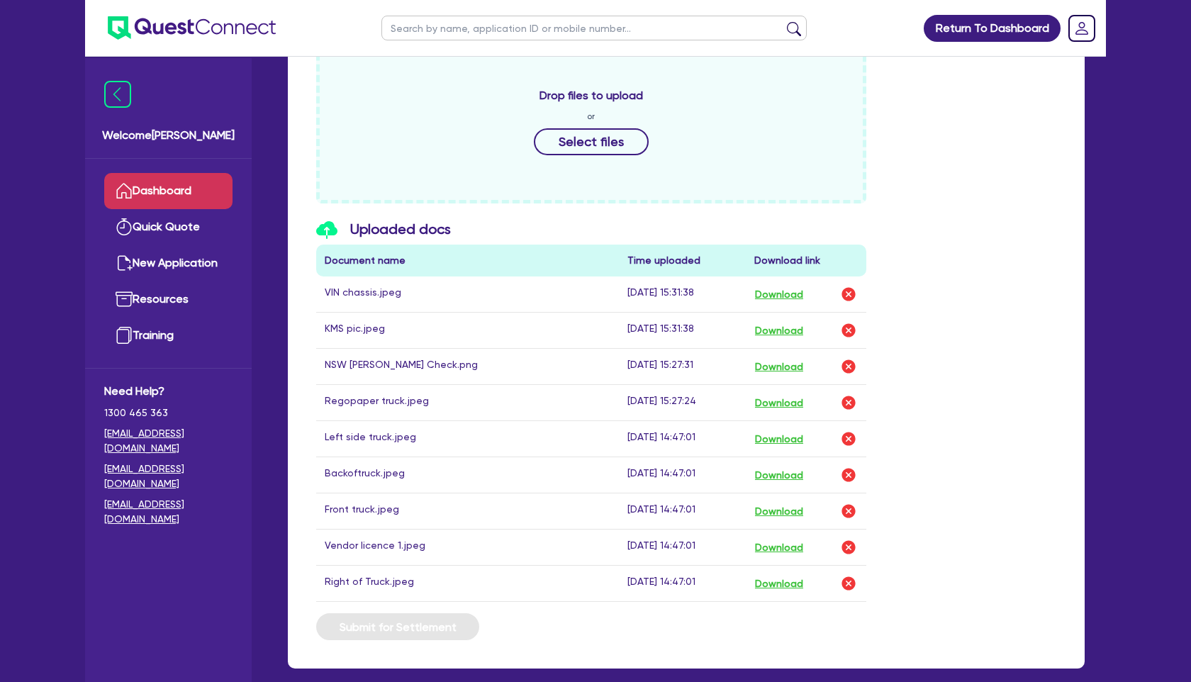
click at [193, 197] on link "Dashboard" at bounding box center [168, 191] width 128 height 36
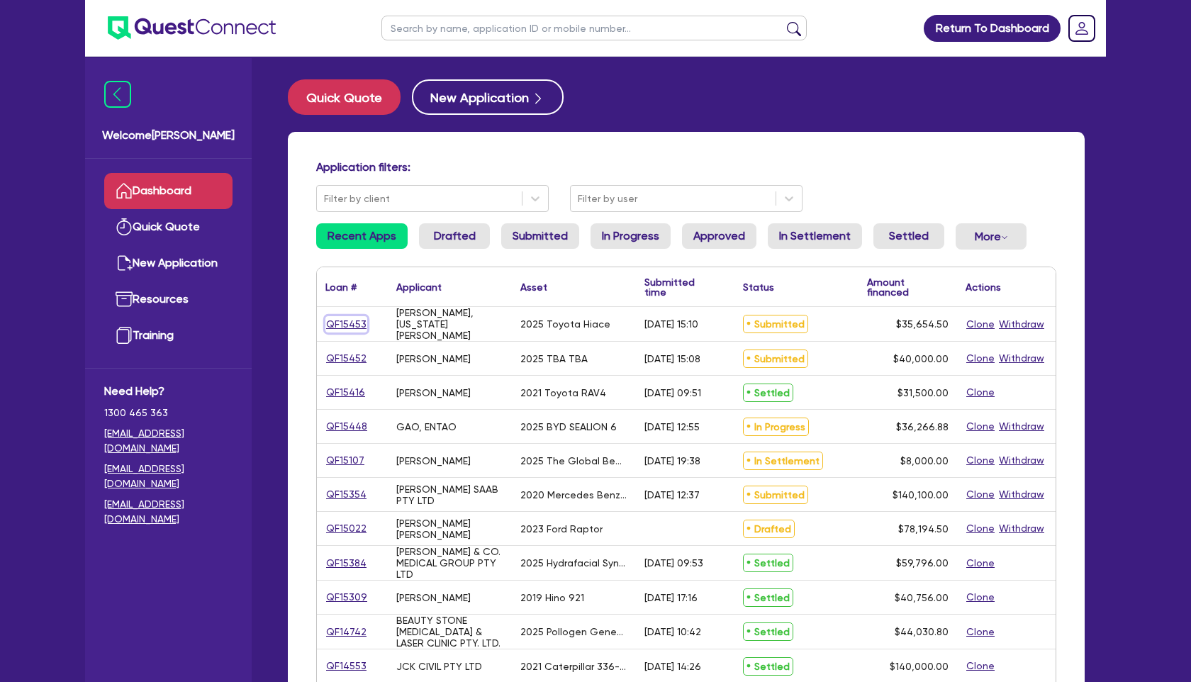
click at [345, 324] on link "QF15453" at bounding box center [346, 324] width 42 height 16
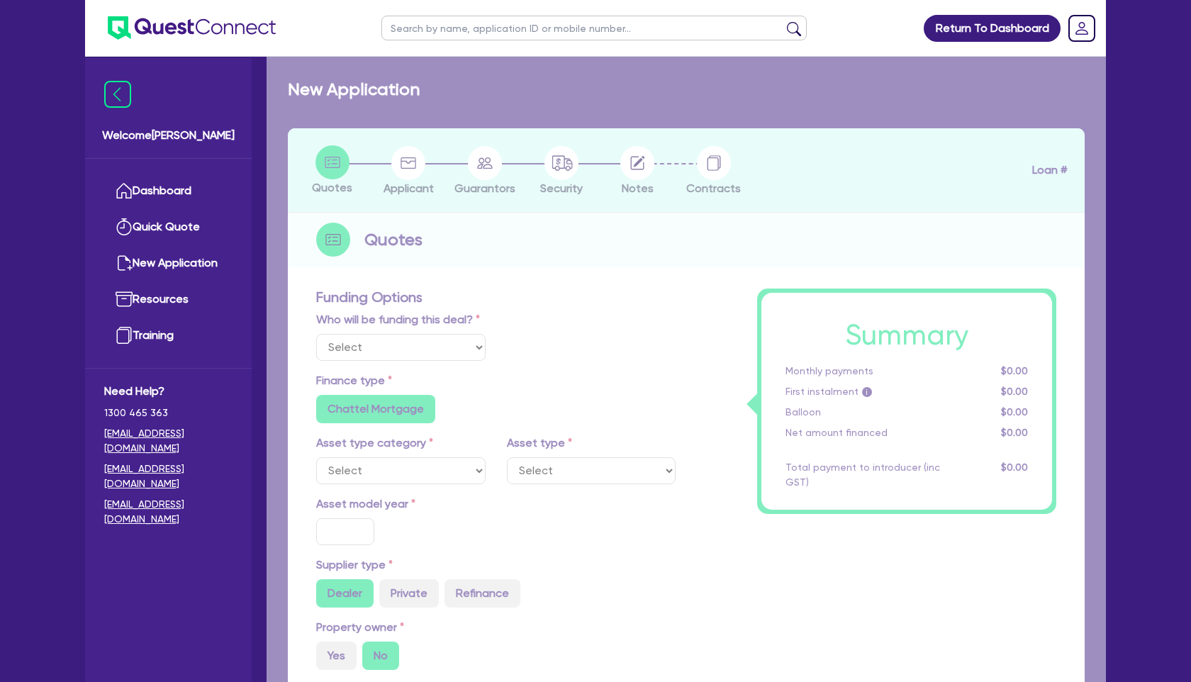
select select "Other"
select select "CARS_AND_LIGHT_TRUCKS"
type input "2025"
radio input "true"
type input "35,000"
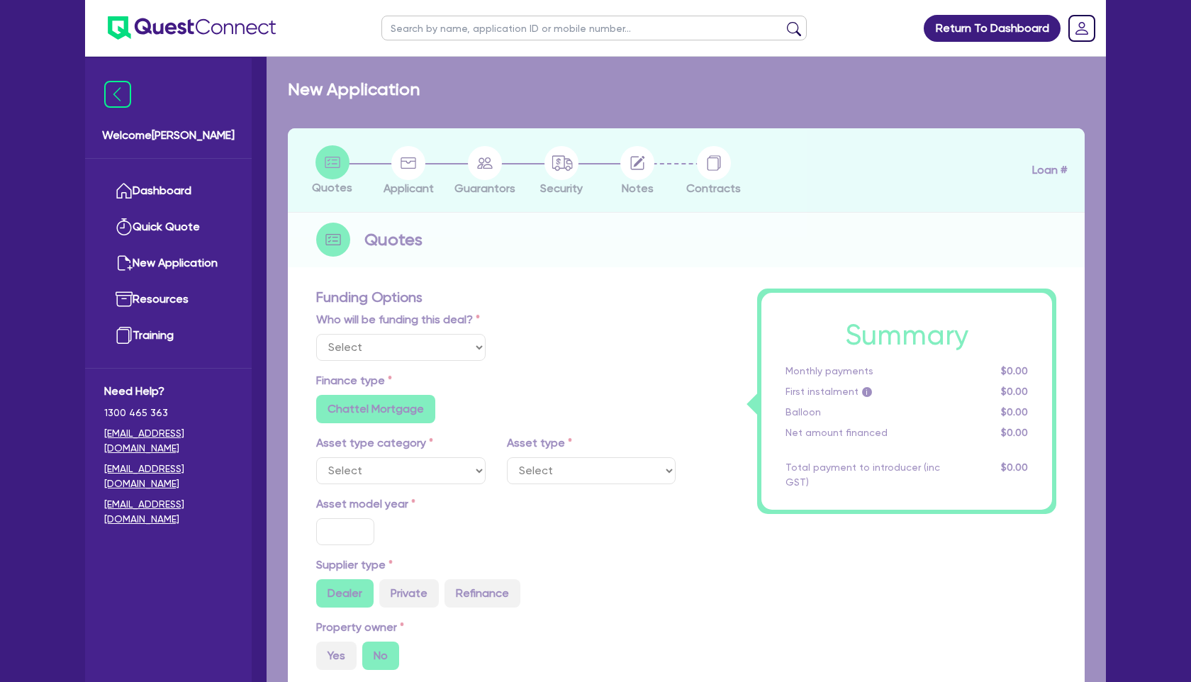
type input "7.5"
radio input "true"
radio input "false"
select select "LIGHT_TRUCKS"
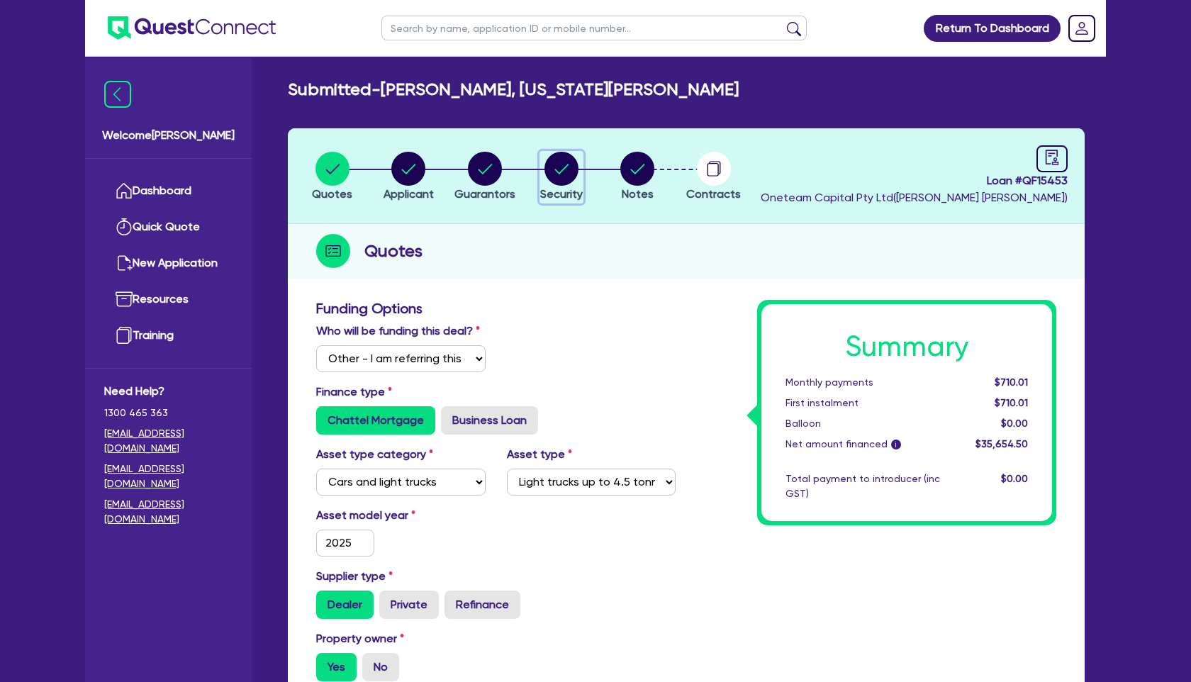
click at [569, 178] on circle "button" at bounding box center [562, 169] width 34 height 34
select select "CARS_AND_LIGHT_TRUCKS"
select select "LIGHT_TRUCKS"
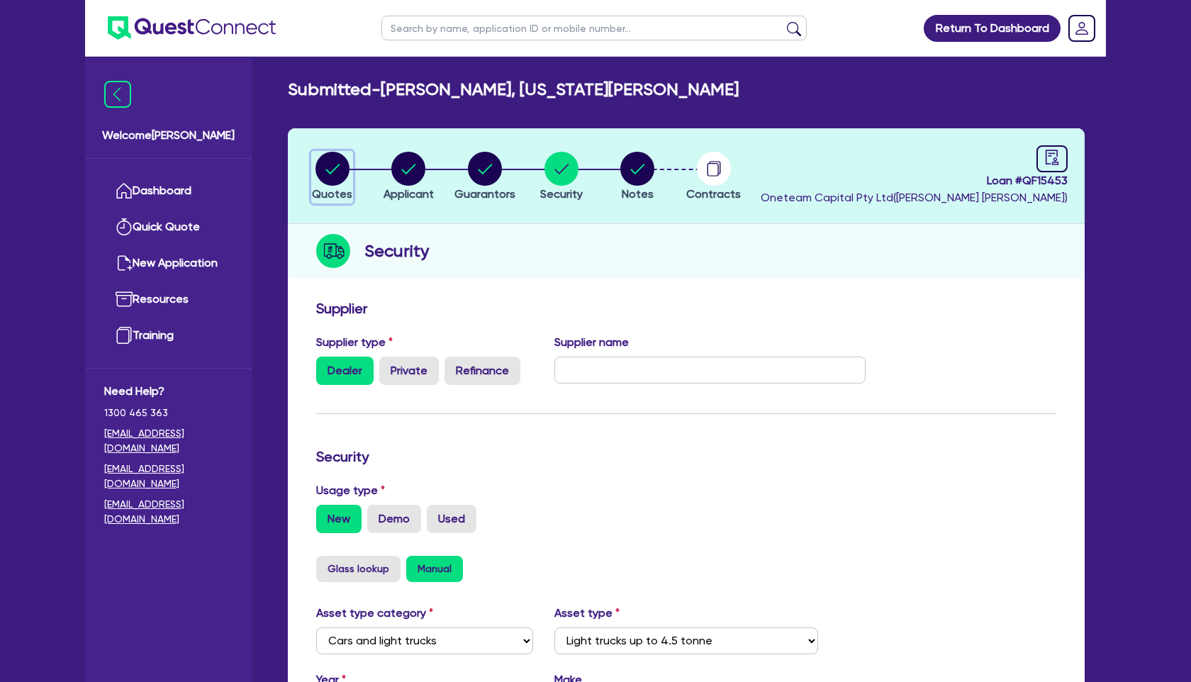
click at [345, 158] on circle "button" at bounding box center [333, 169] width 34 height 34
select select "Other"
select select "CARS_AND_LIGHT_TRUCKS"
select select "LIGHT_TRUCKS"
